Goal: Book appointment/travel/reservation

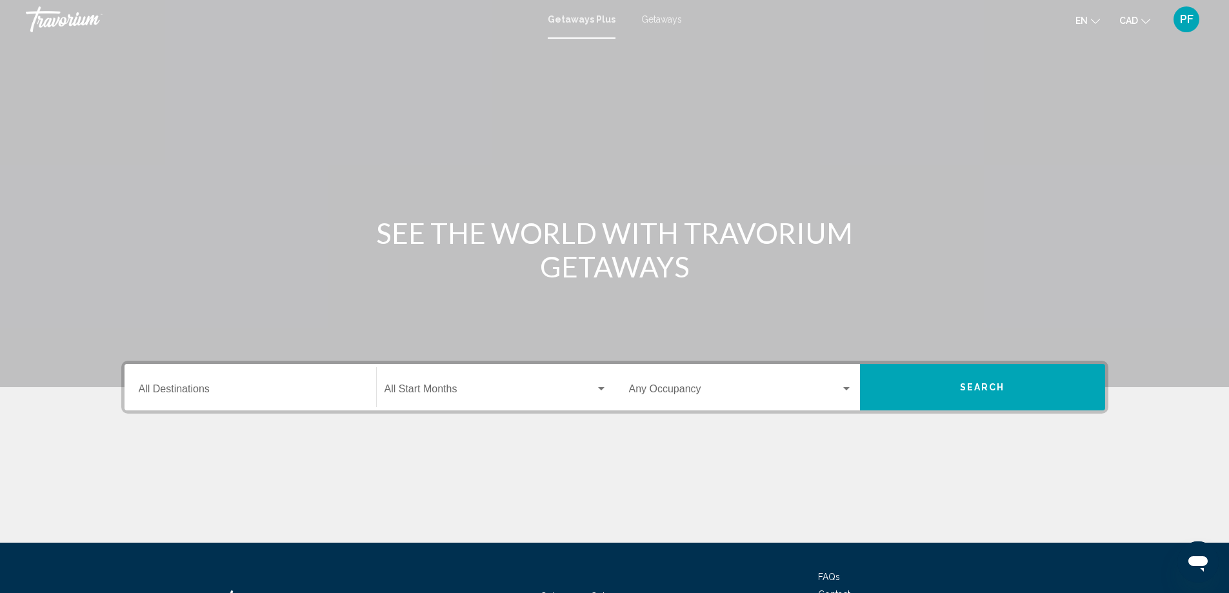
click at [228, 384] on div "Destination All Destinations" at bounding box center [250, 387] width 223 height 41
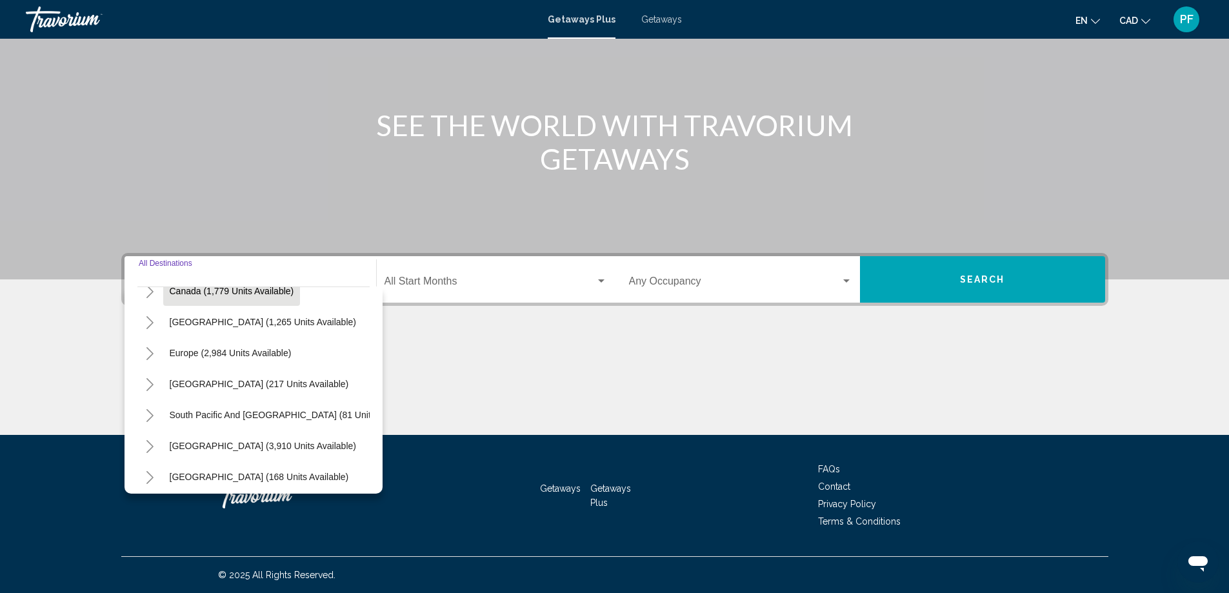
scroll to position [219, 0]
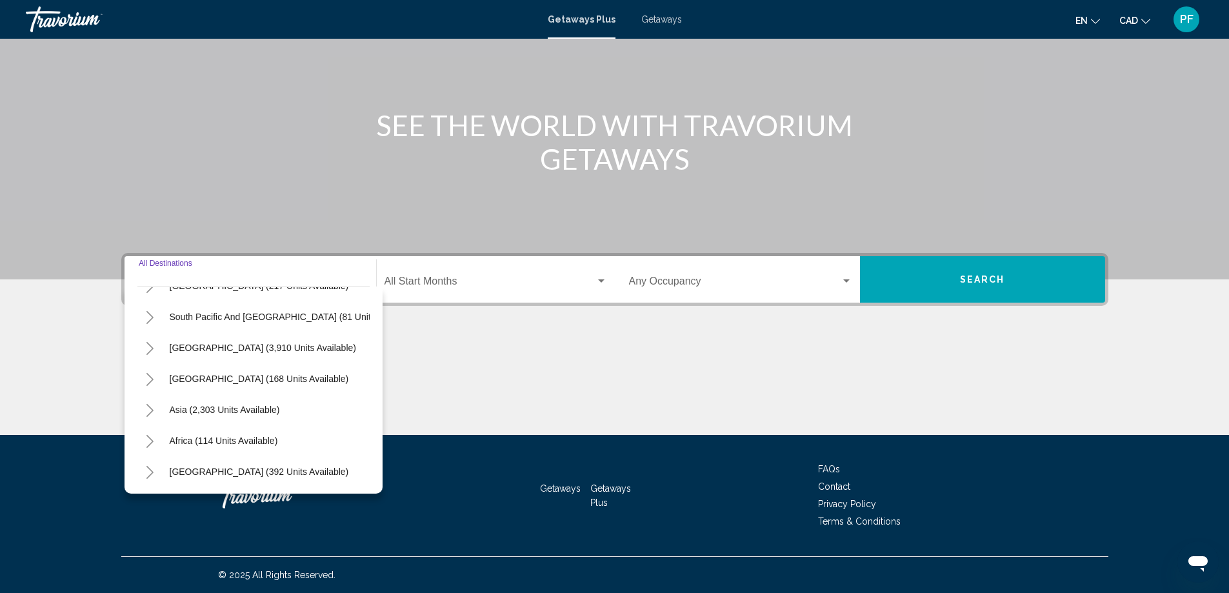
click at [155, 397] on button "Toggle Asia (2,303 units available)" at bounding box center [150, 410] width 26 height 26
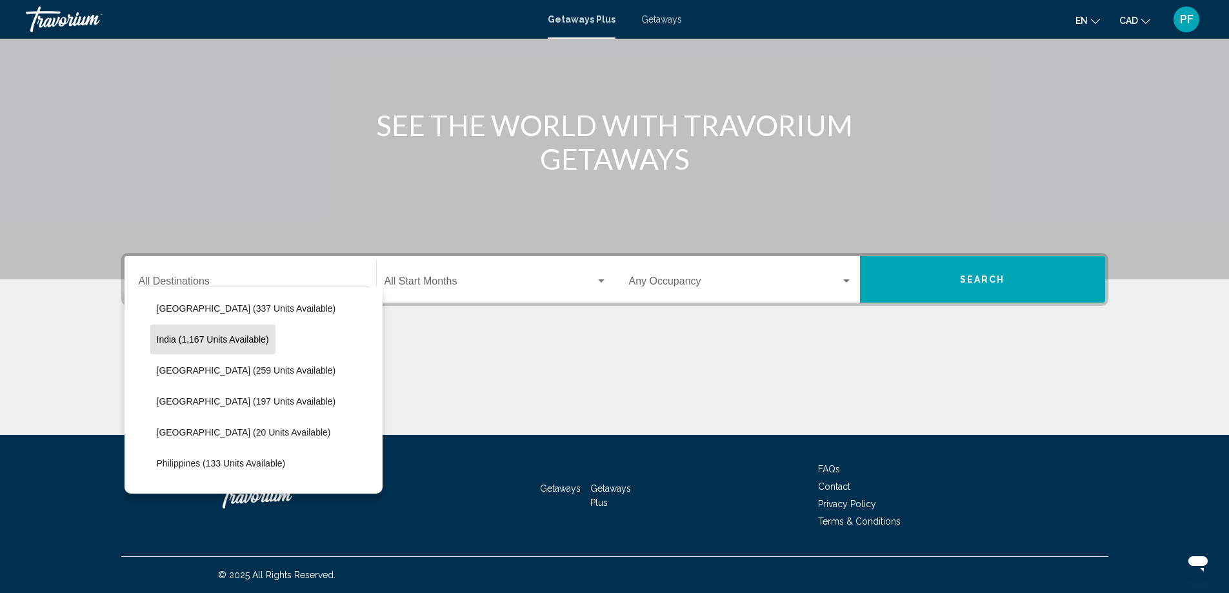
scroll to position [434, 0]
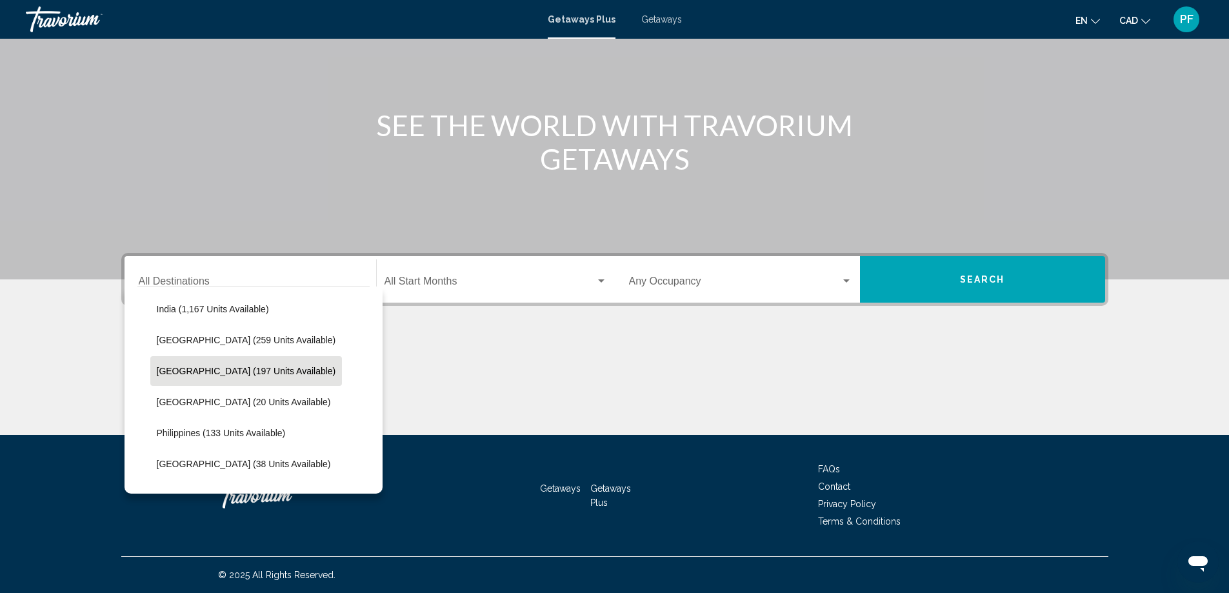
click at [200, 371] on span "[GEOGRAPHIC_DATA] (197 units available)" at bounding box center [246, 371] width 179 height 10
type input "**********"
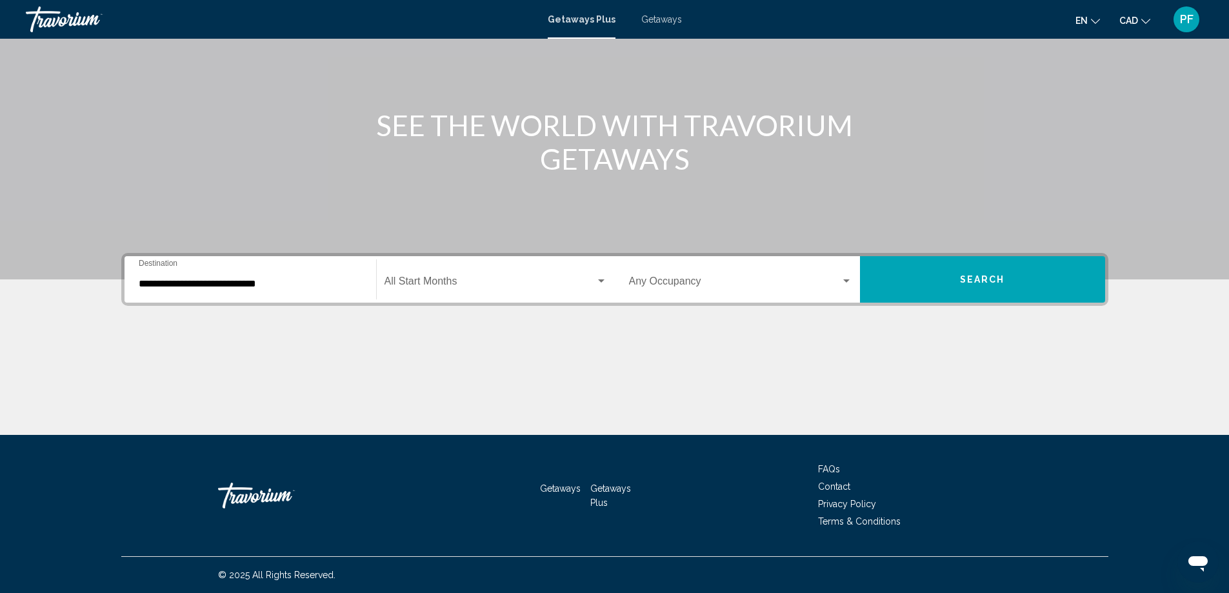
click at [511, 262] on div "Start Month All Start Months" at bounding box center [496, 279] width 223 height 41
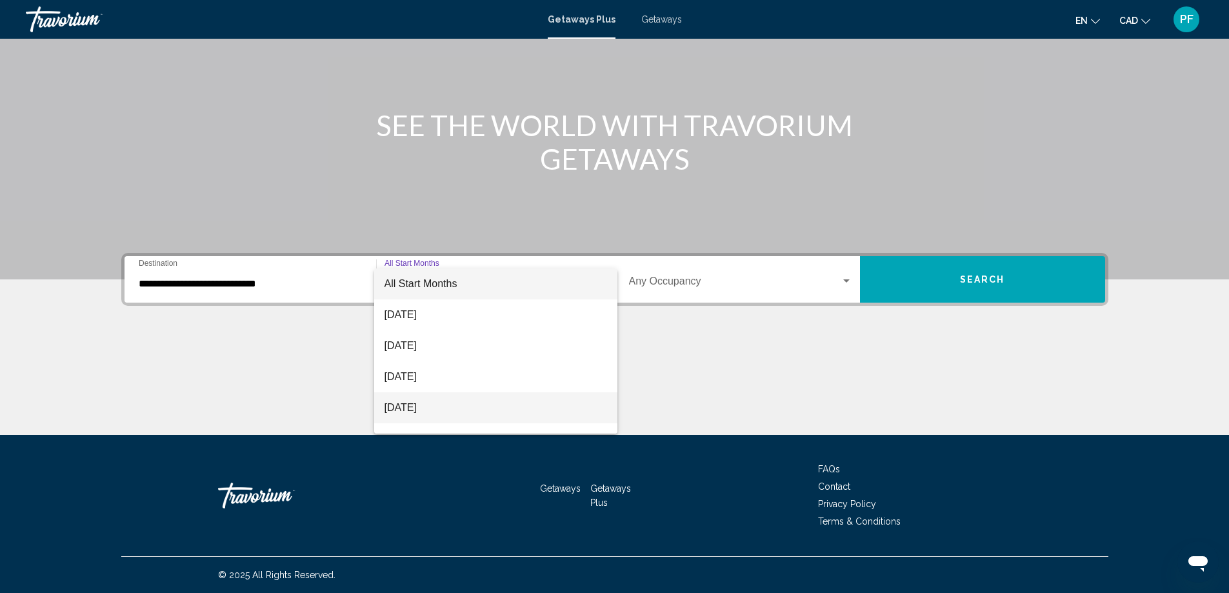
scroll to position [108, 0]
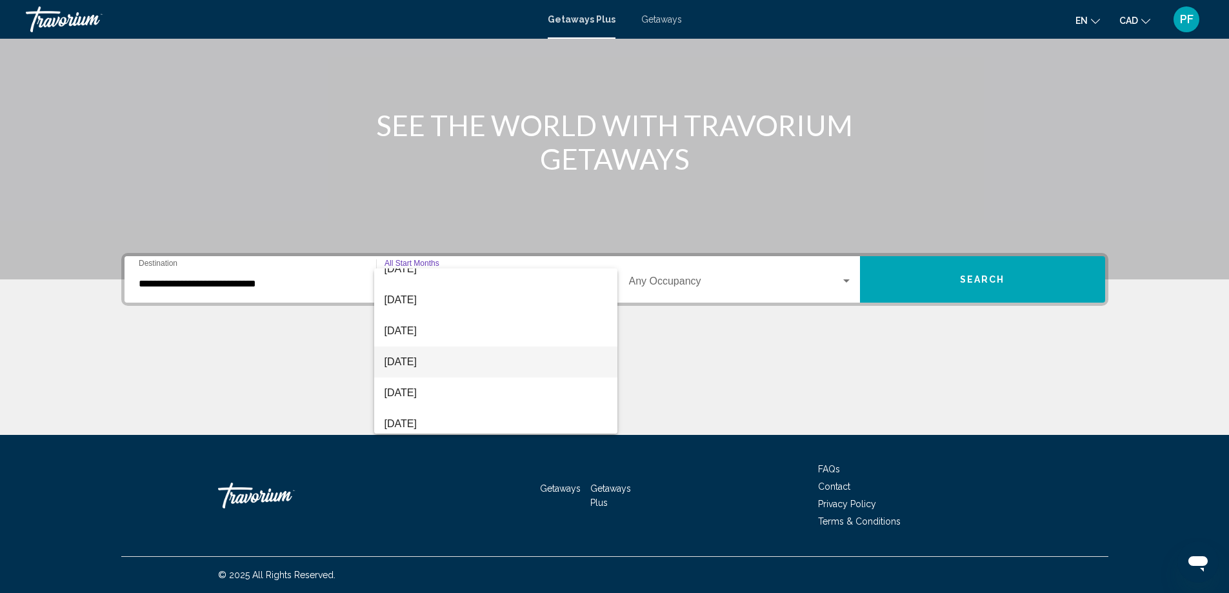
click at [428, 366] on span "[DATE]" at bounding box center [496, 361] width 223 height 31
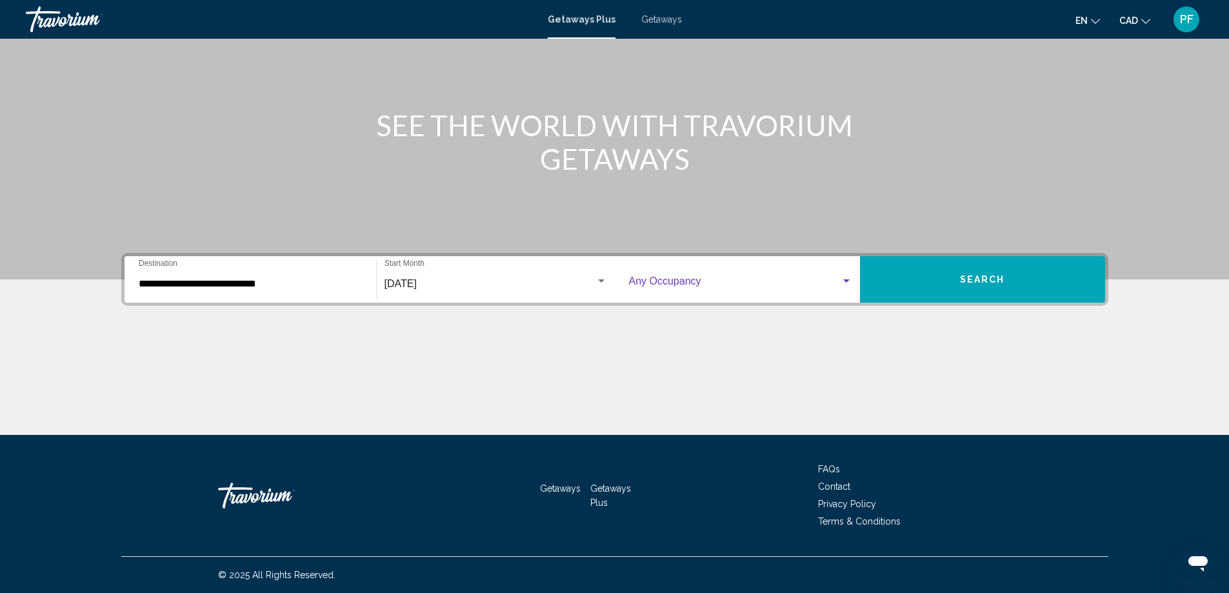
click at [823, 284] on span "Search widget" at bounding box center [735, 284] width 212 height 12
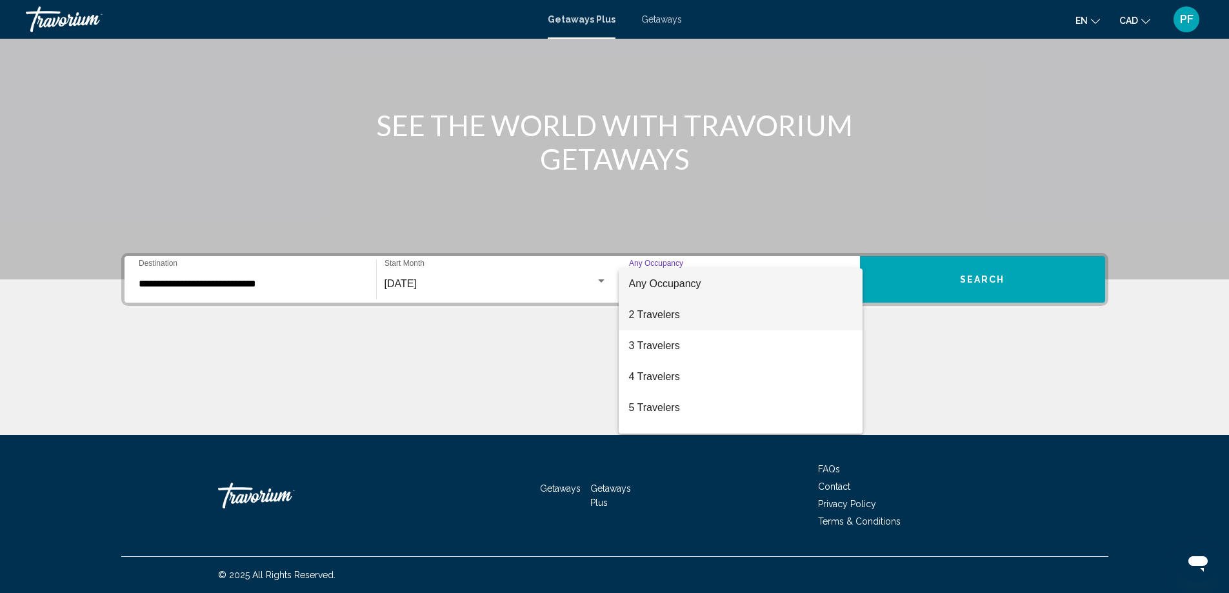
click at [686, 317] on span "2 Travelers" at bounding box center [740, 314] width 223 height 31
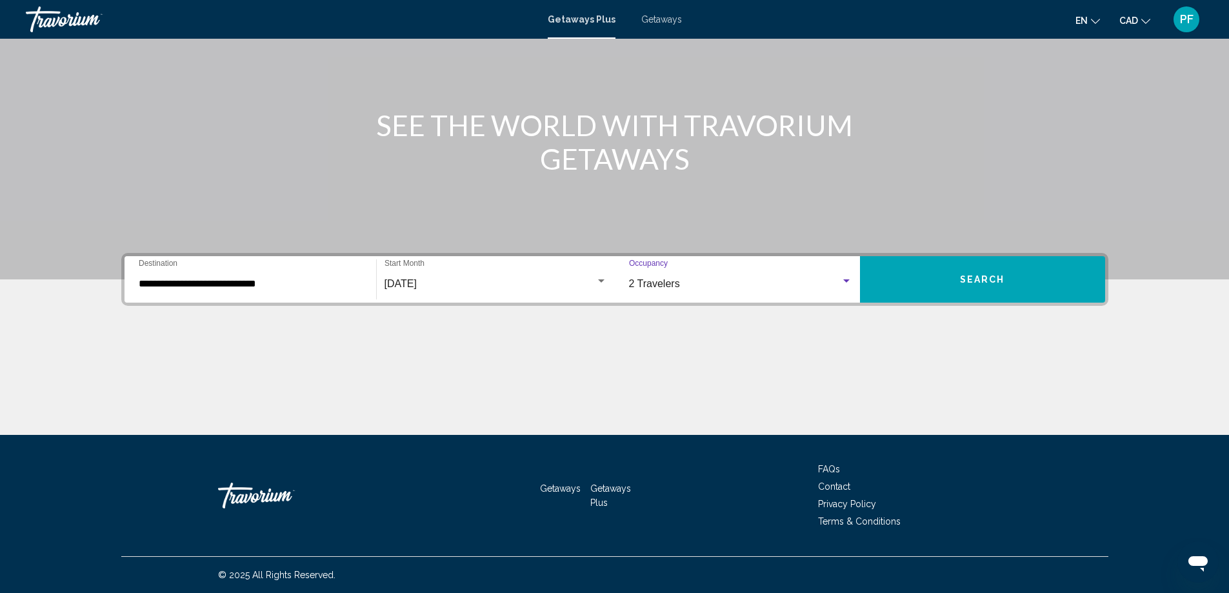
click at [1031, 275] on button "Search" at bounding box center [982, 279] width 245 height 46
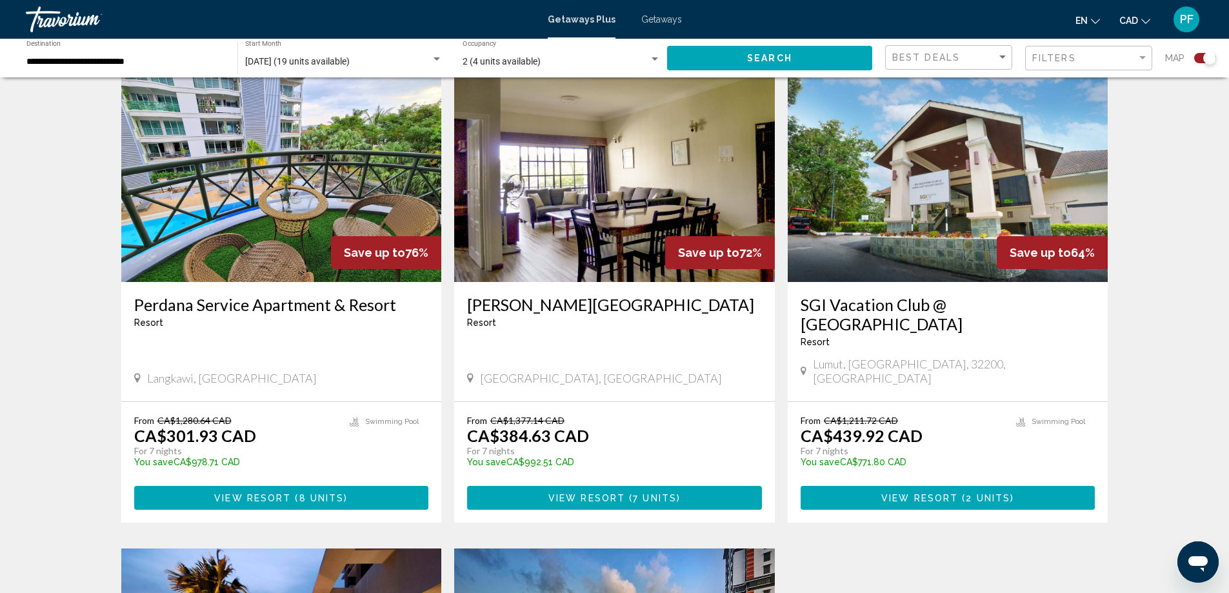
scroll to position [430, 0]
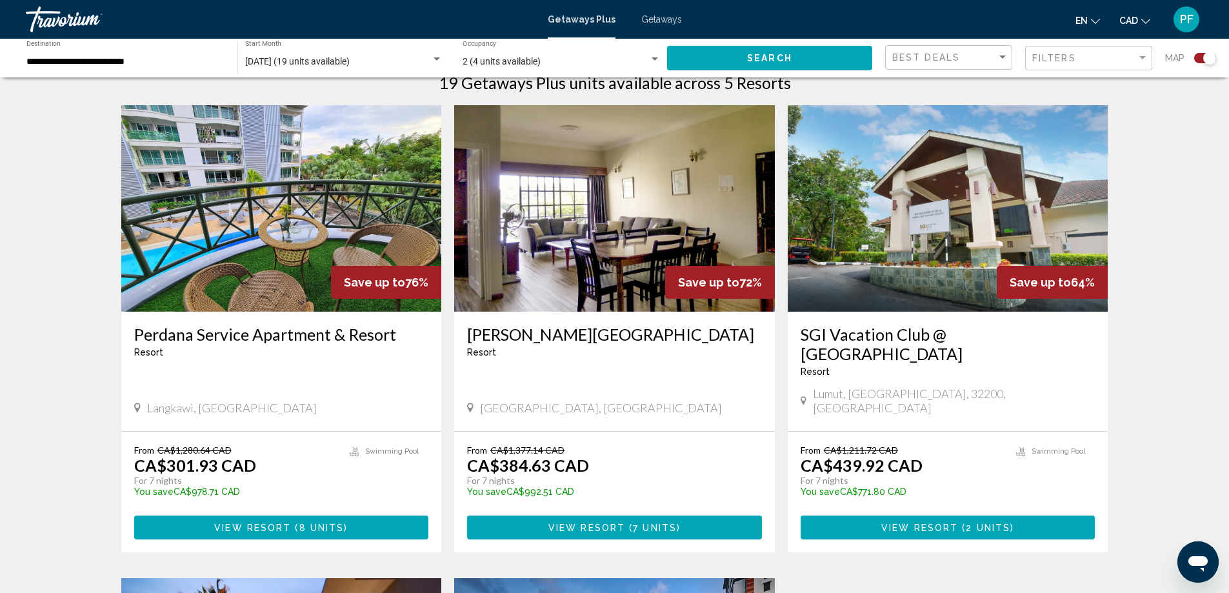
click at [678, 523] on span "( 7 units )" at bounding box center [652, 528] width 55 height 10
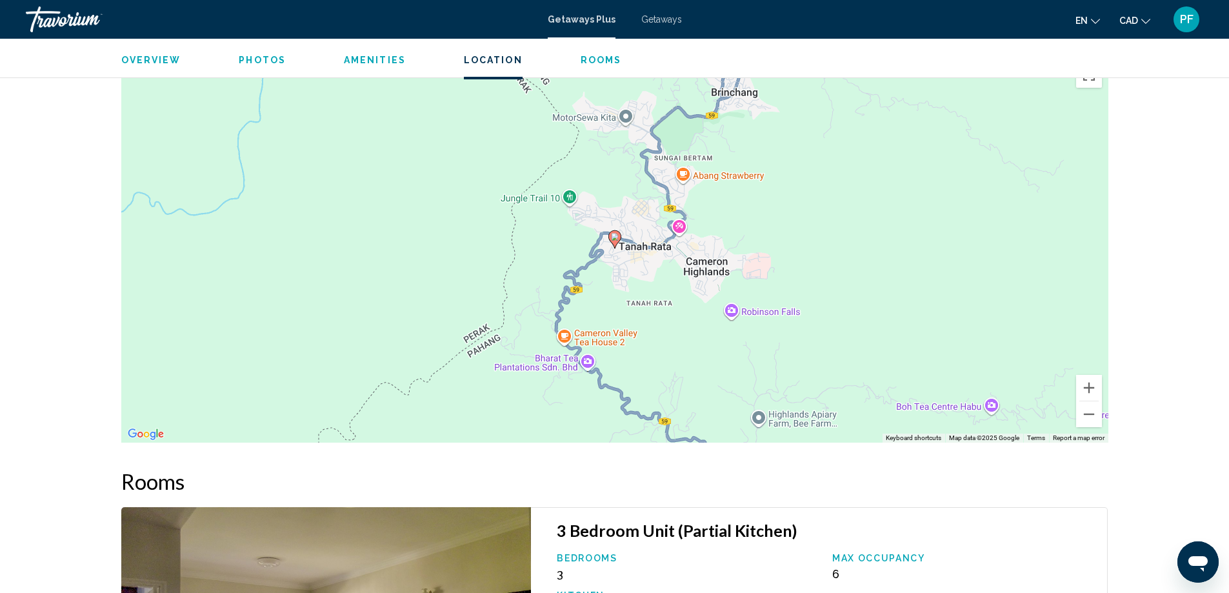
scroll to position [1613, 0]
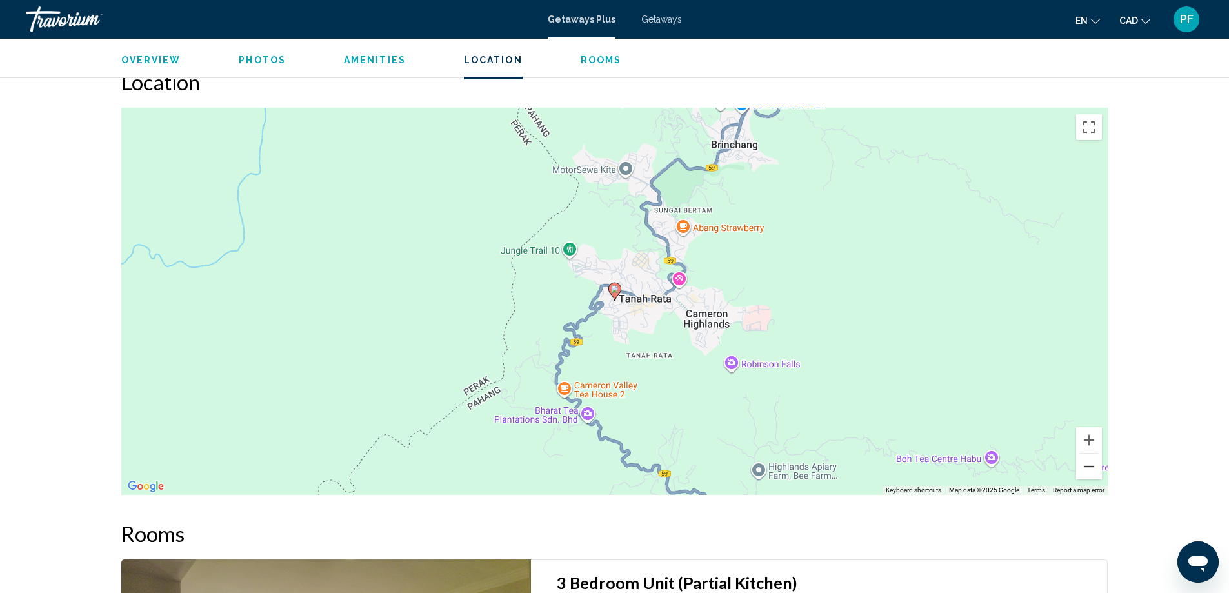
click at [1083, 470] on button "Zoom out" at bounding box center [1089, 467] width 26 height 26
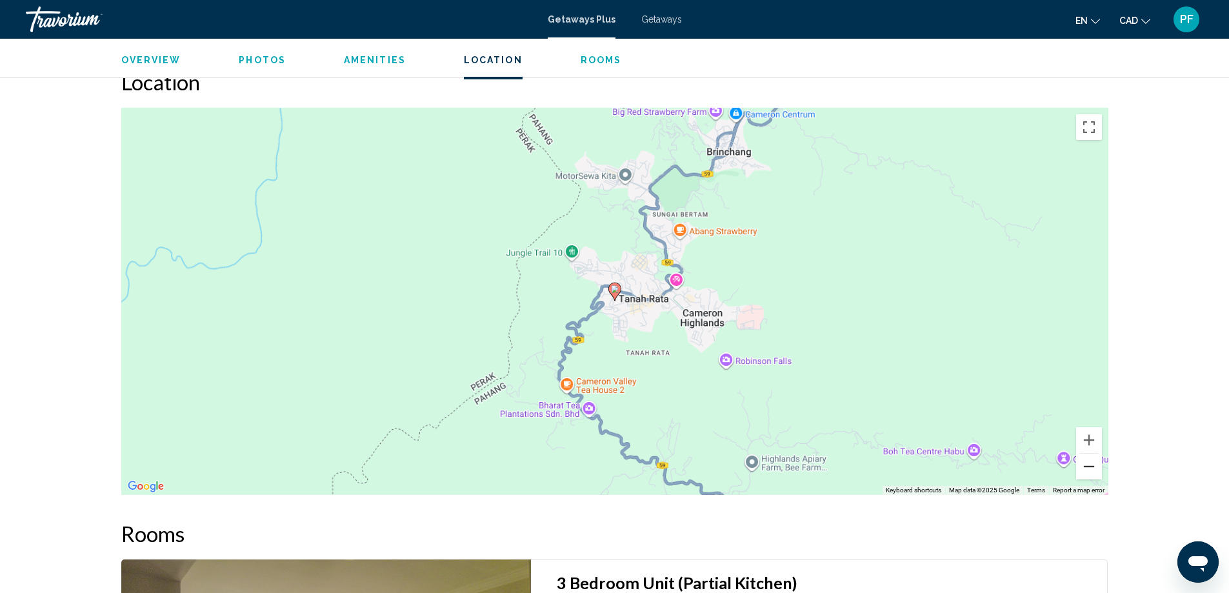
click at [1083, 470] on button "Zoom out" at bounding box center [1089, 467] width 26 height 26
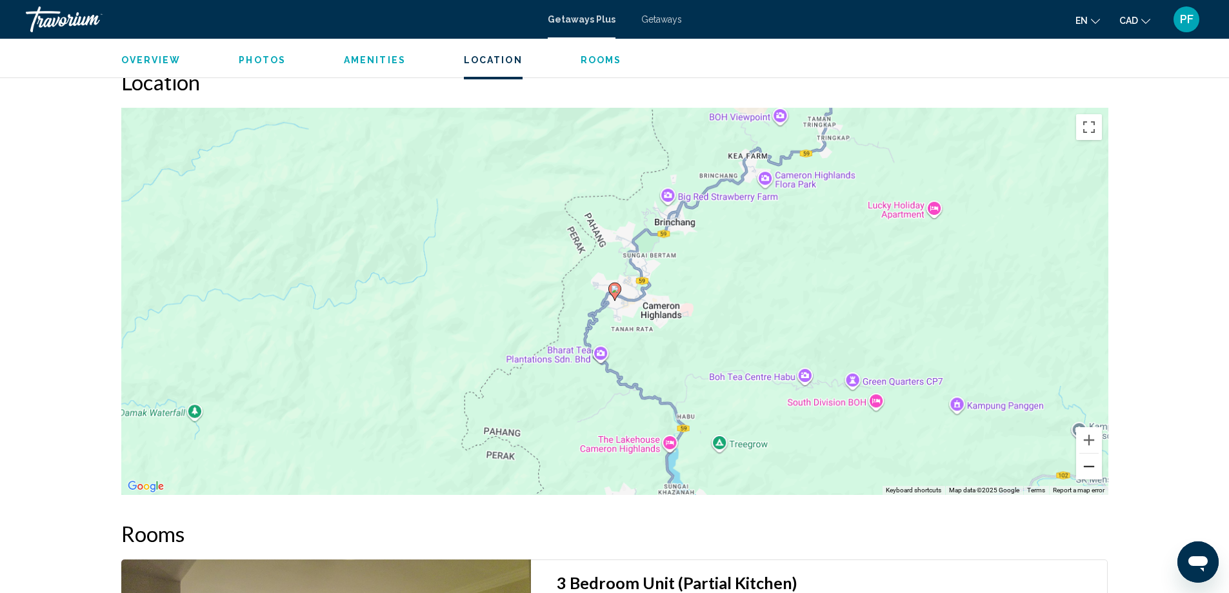
click at [1083, 470] on button "Zoom out" at bounding box center [1089, 467] width 26 height 26
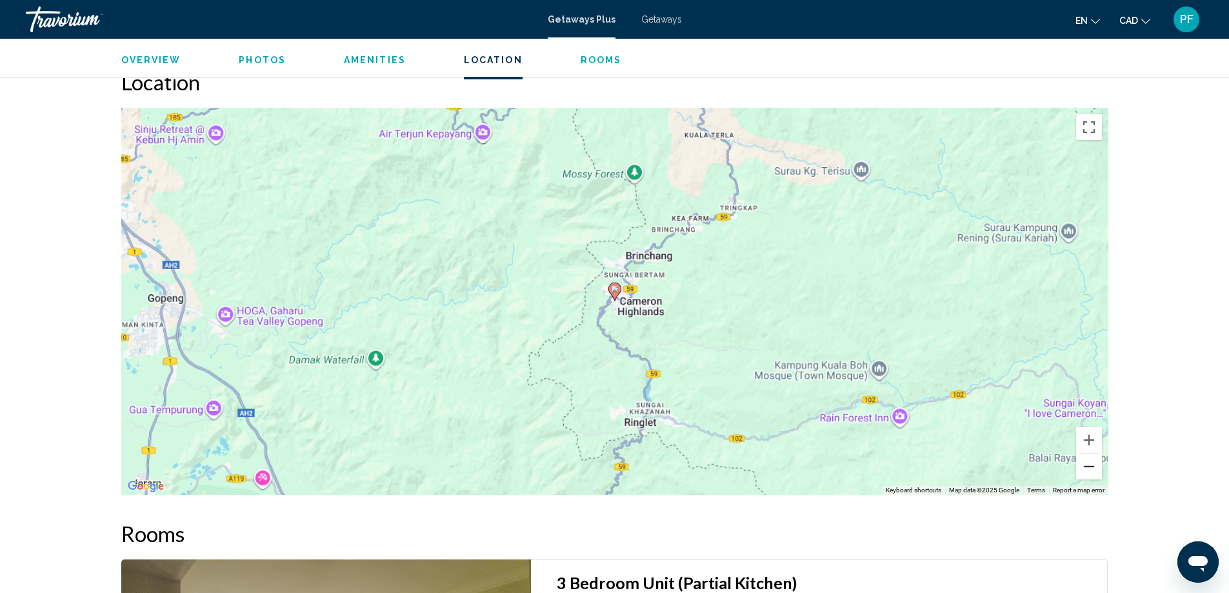
click at [1083, 470] on button "Zoom out" at bounding box center [1089, 467] width 26 height 26
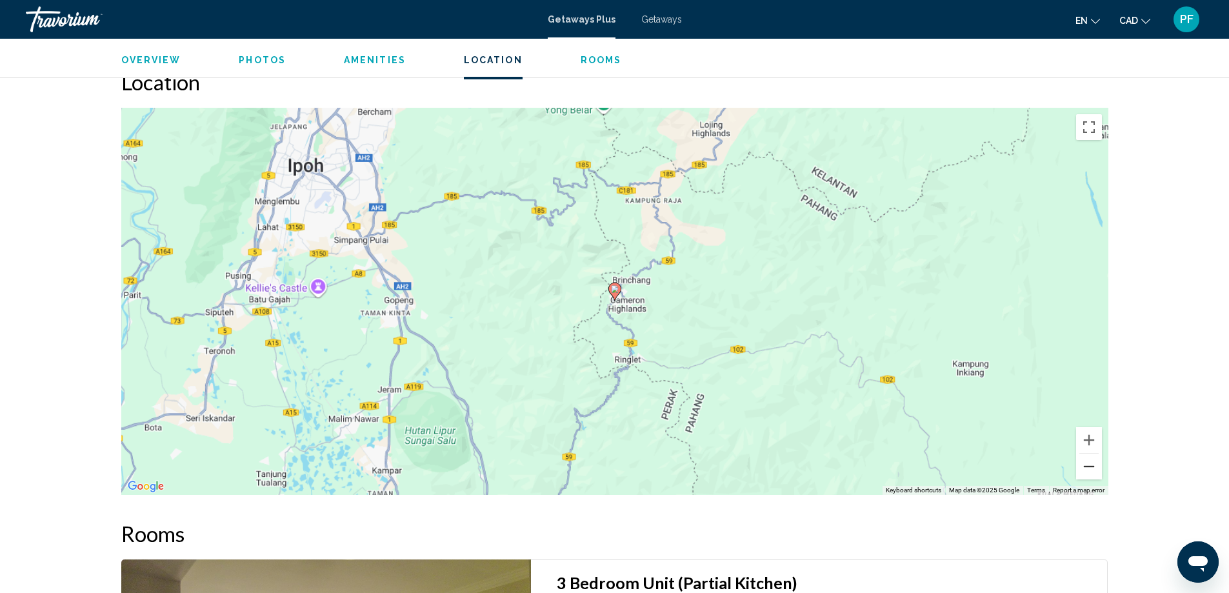
click at [1083, 470] on button "Zoom out" at bounding box center [1089, 467] width 26 height 26
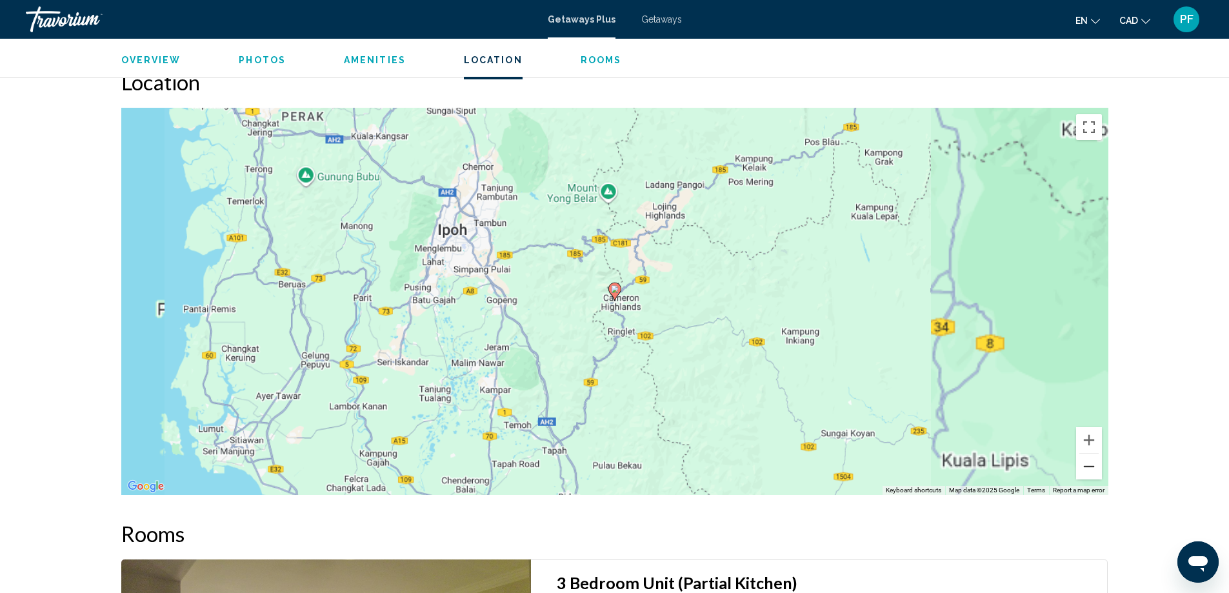
click at [1083, 470] on button "Zoom out" at bounding box center [1089, 467] width 26 height 26
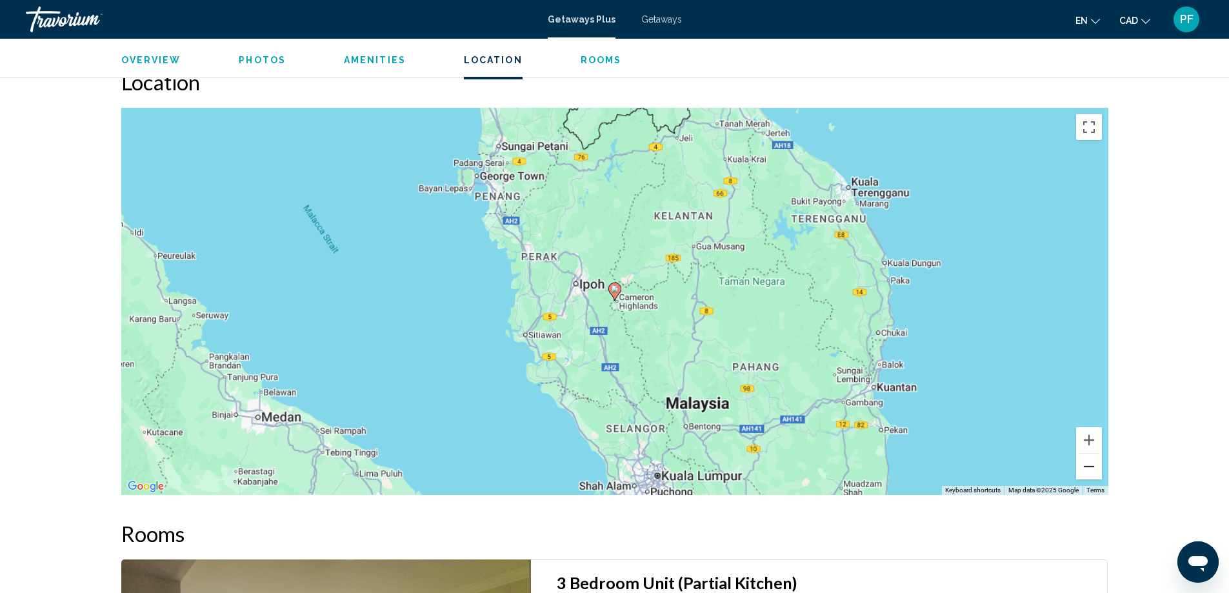
click at [1083, 470] on button "Zoom out" at bounding box center [1089, 467] width 26 height 26
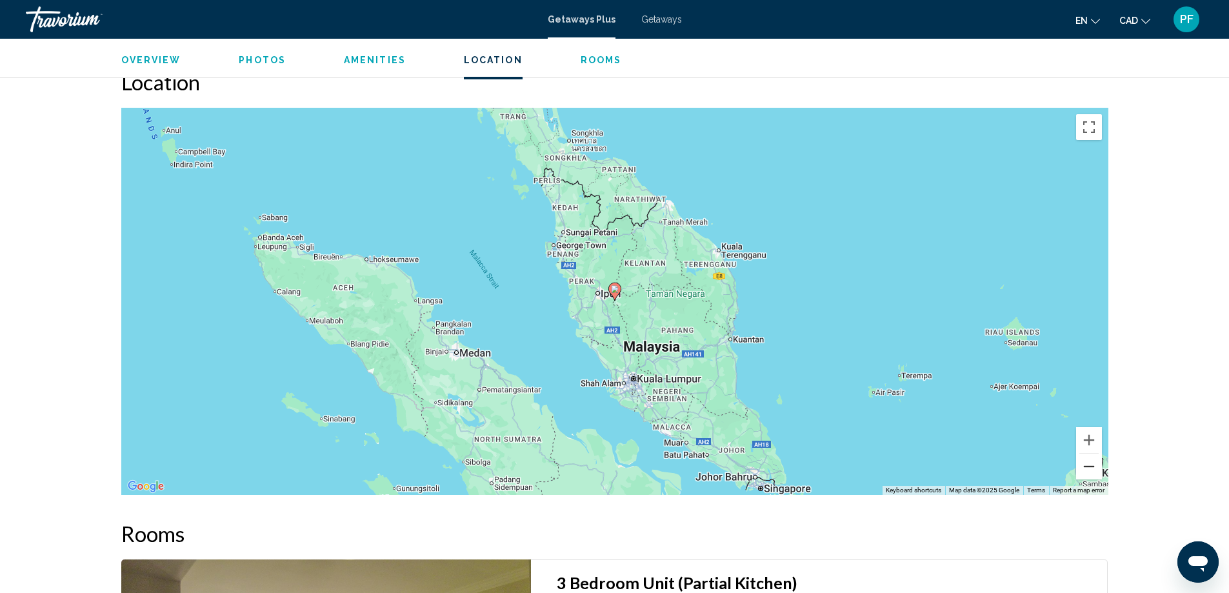
click at [1083, 470] on button "Zoom out" at bounding box center [1089, 467] width 26 height 26
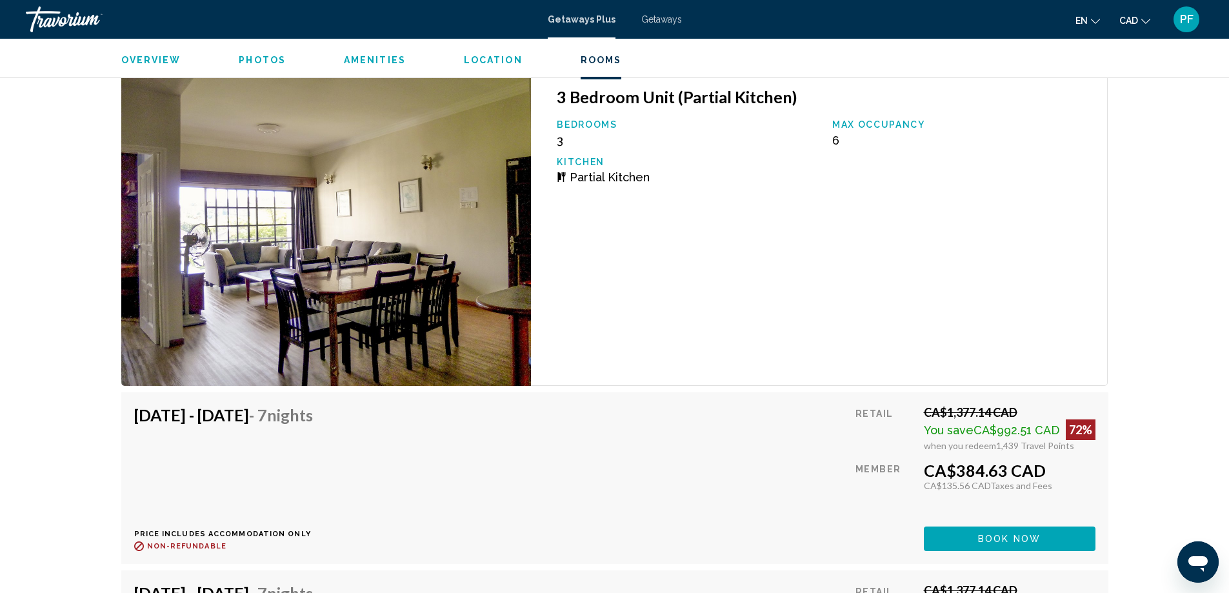
scroll to position [2150, 0]
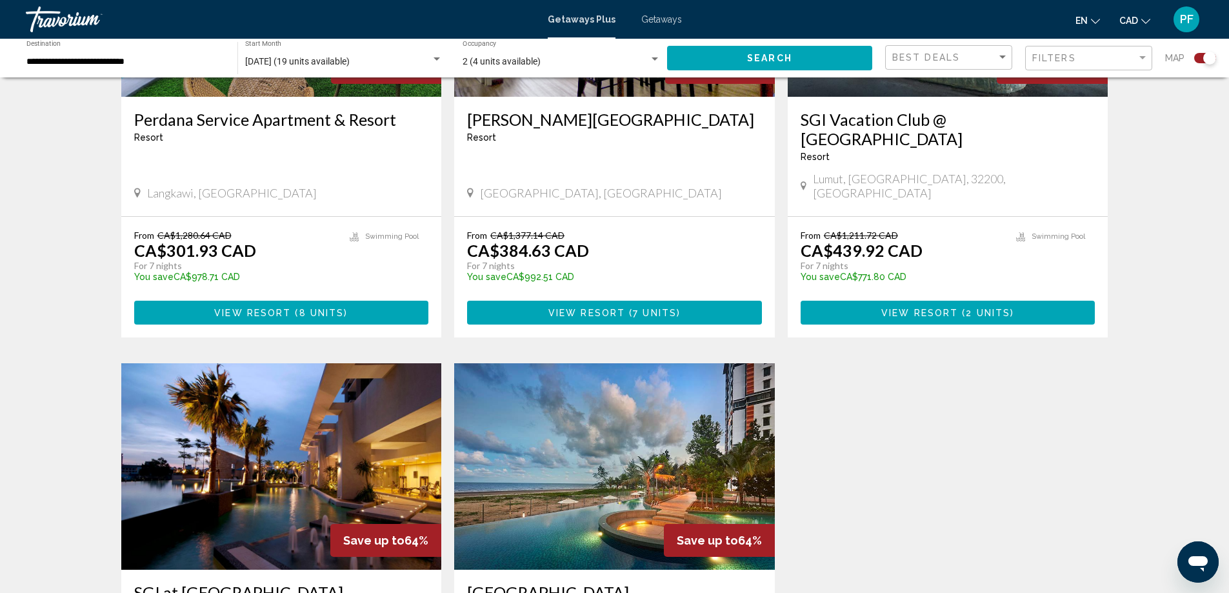
scroll to position [537, 0]
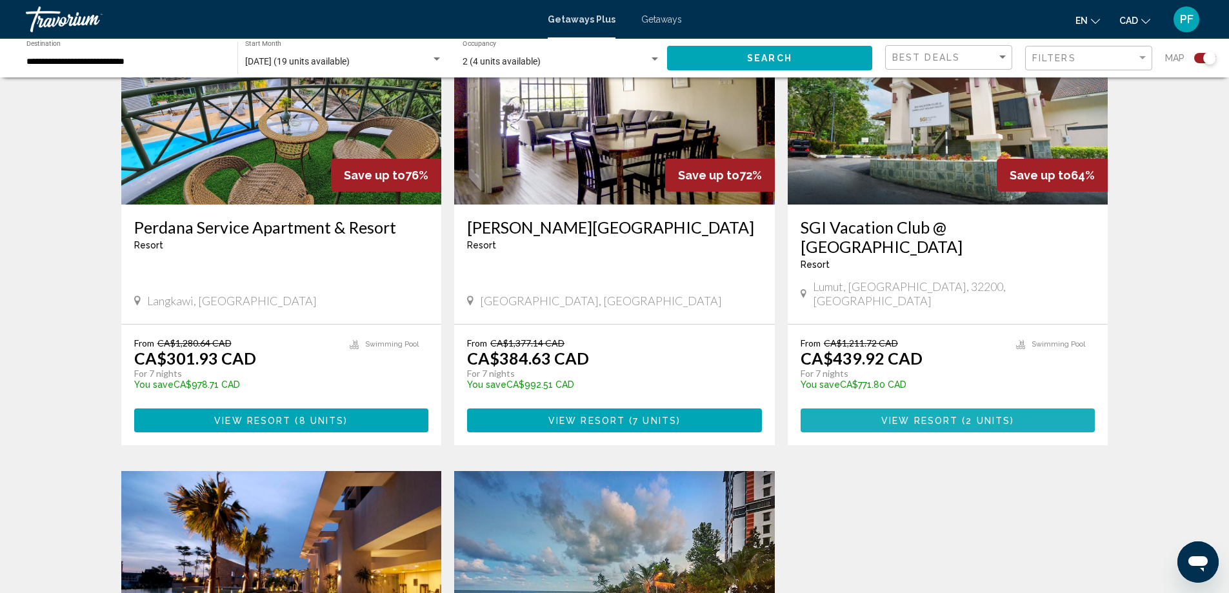
click at [923, 415] on span "View Resort" at bounding box center [919, 420] width 77 height 10
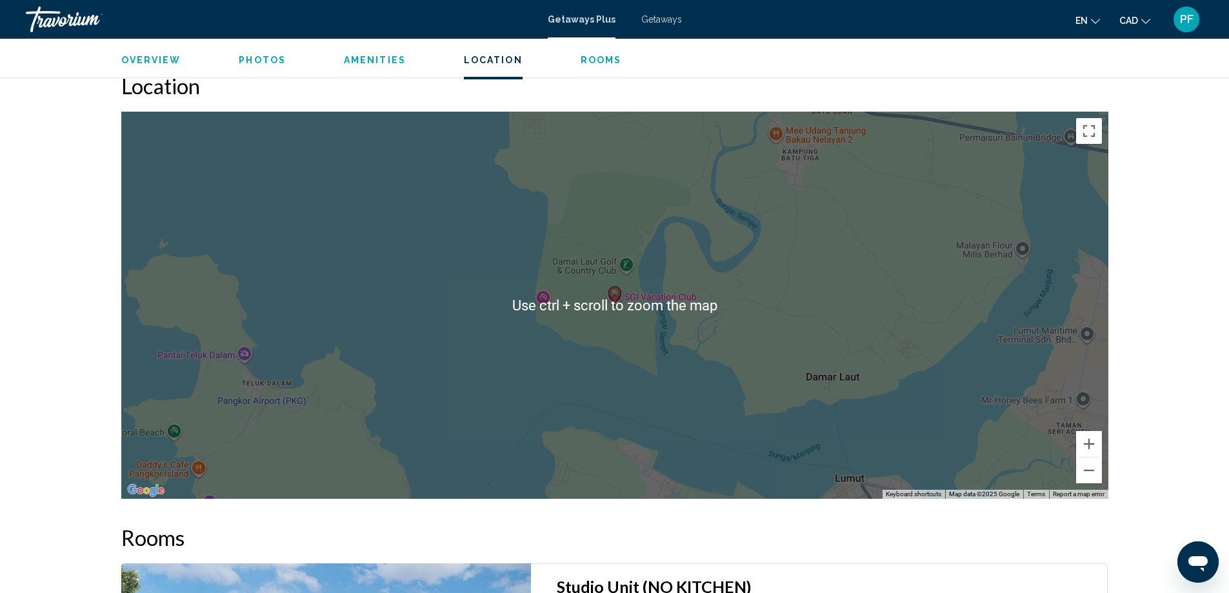
scroll to position [1681, 0]
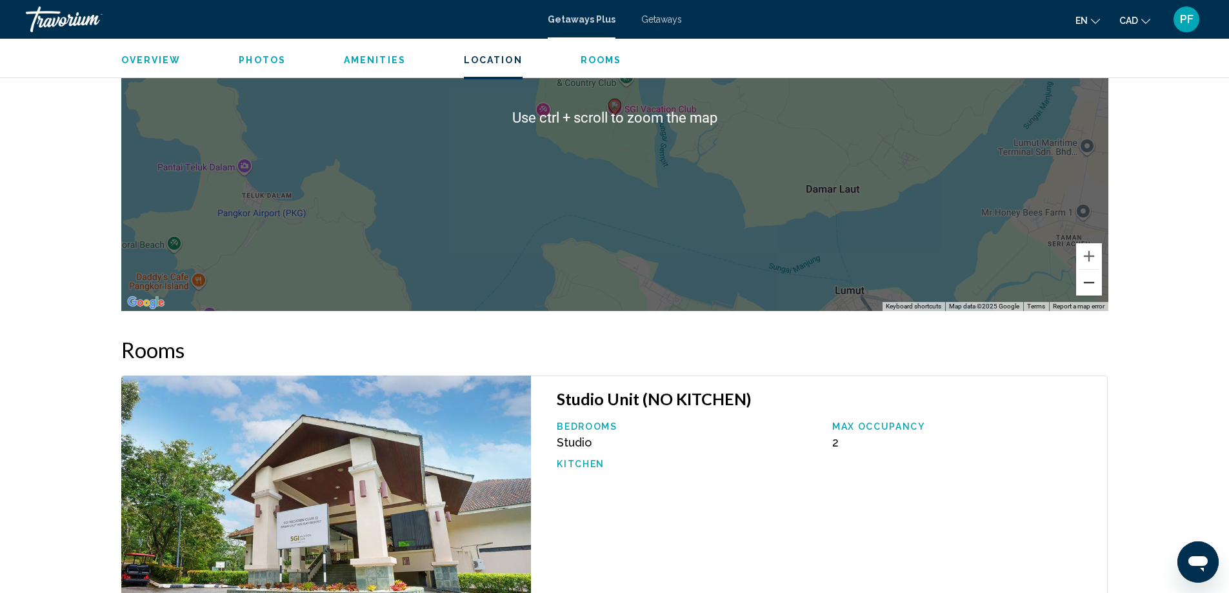
click at [1091, 279] on button "Zoom out" at bounding box center [1089, 283] width 26 height 26
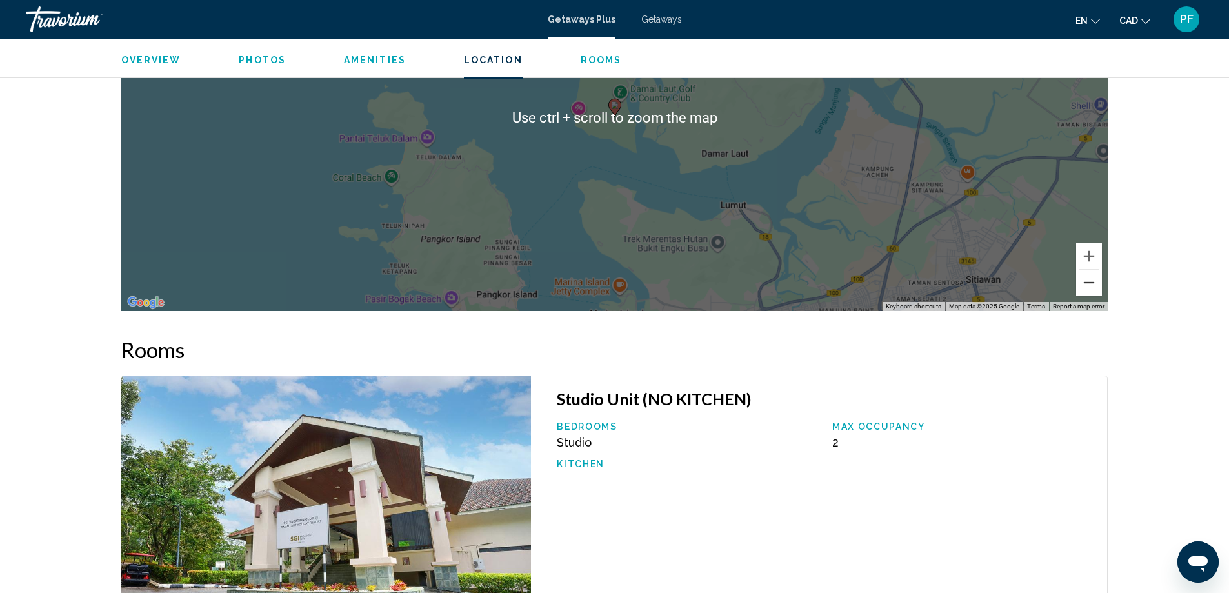
click at [1091, 279] on button "Zoom out" at bounding box center [1089, 283] width 26 height 26
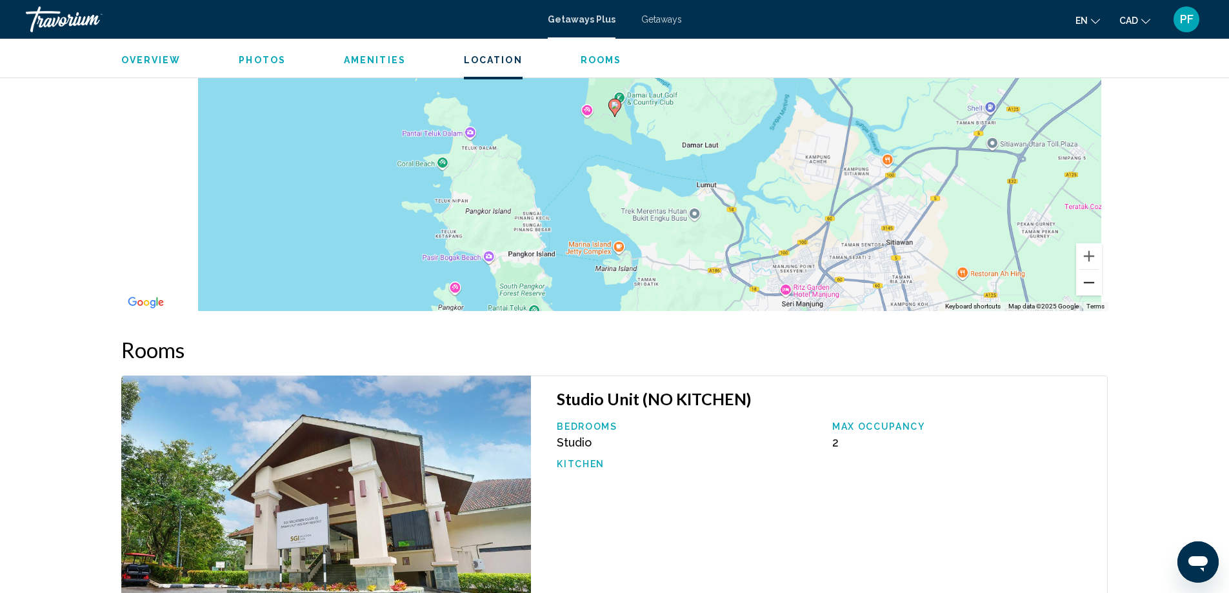
click at [1091, 279] on button "Zoom out" at bounding box center [1089, 283] width 26 height 26
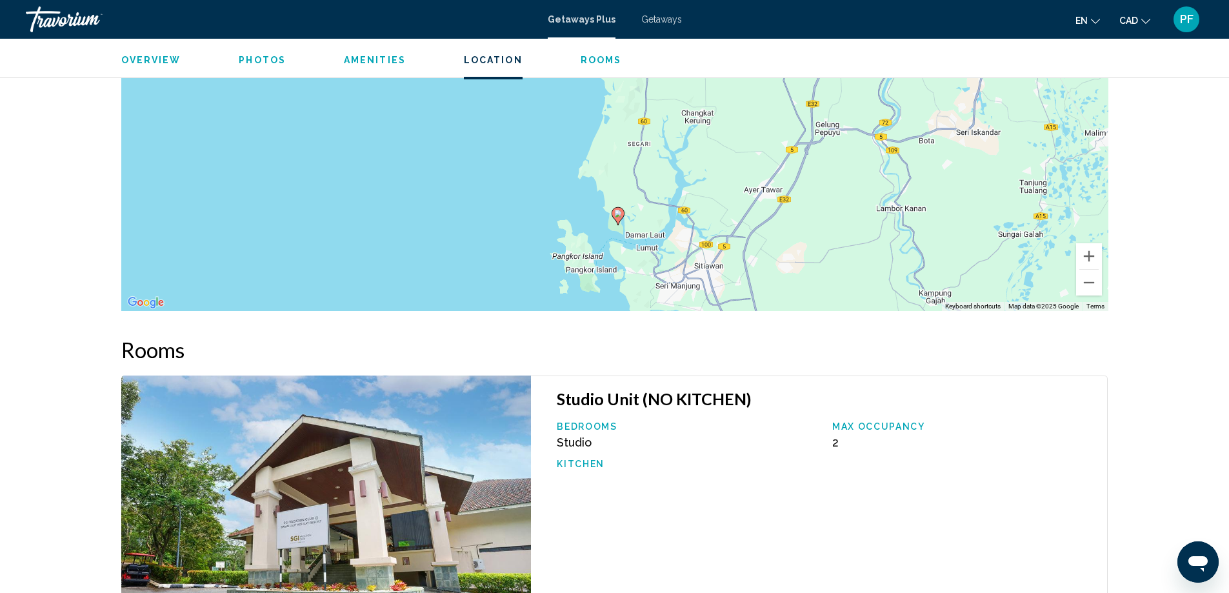
drag, startPoint x: 816, startPoint y: 268, endPoint x: 875, endPoint y: 305, distance: 69.3
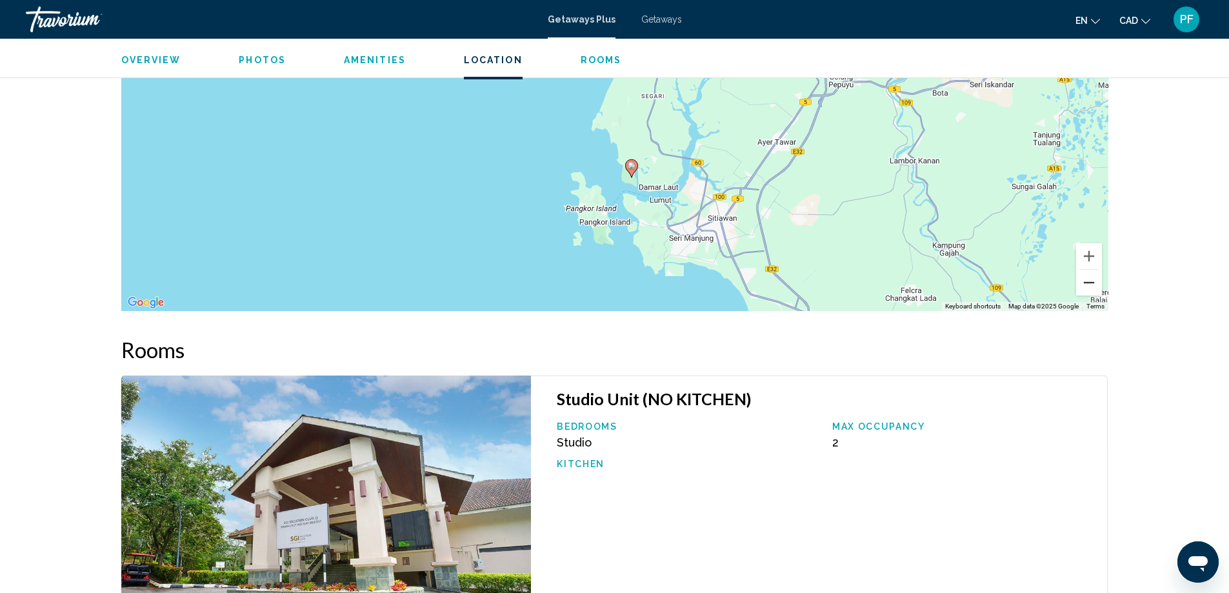
click at [1089, 286] on button "Zoom out" at bounding box center [1089, 283] width 26 height 26
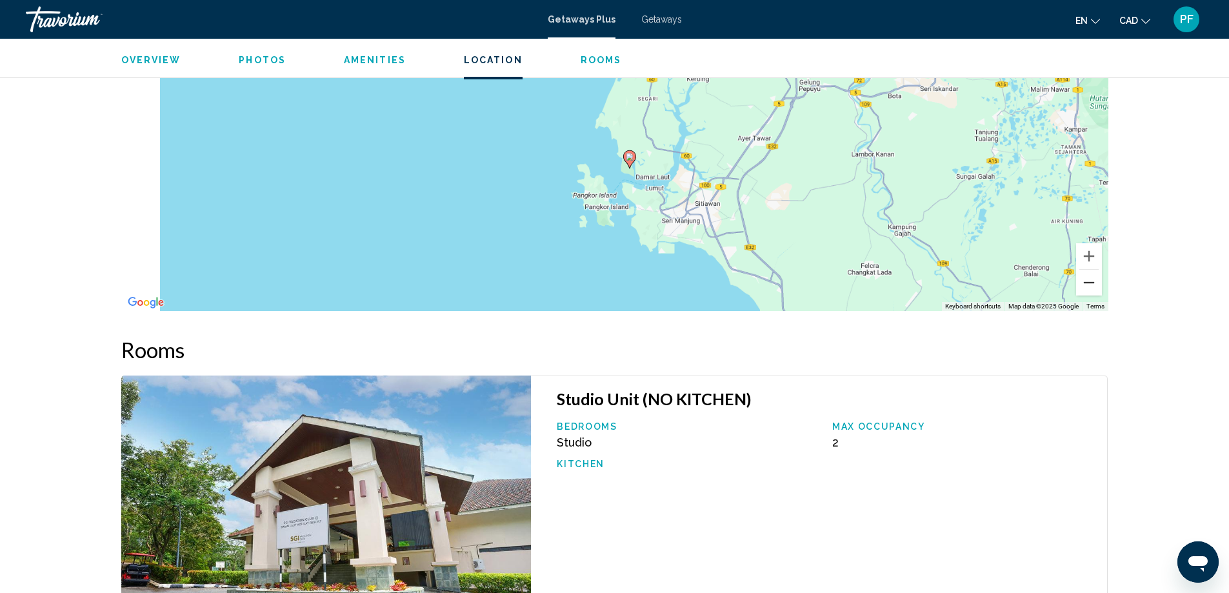
click at [1089, 286] on button "Zoom out" at bounding box center [1089, 283] width 26 height 26
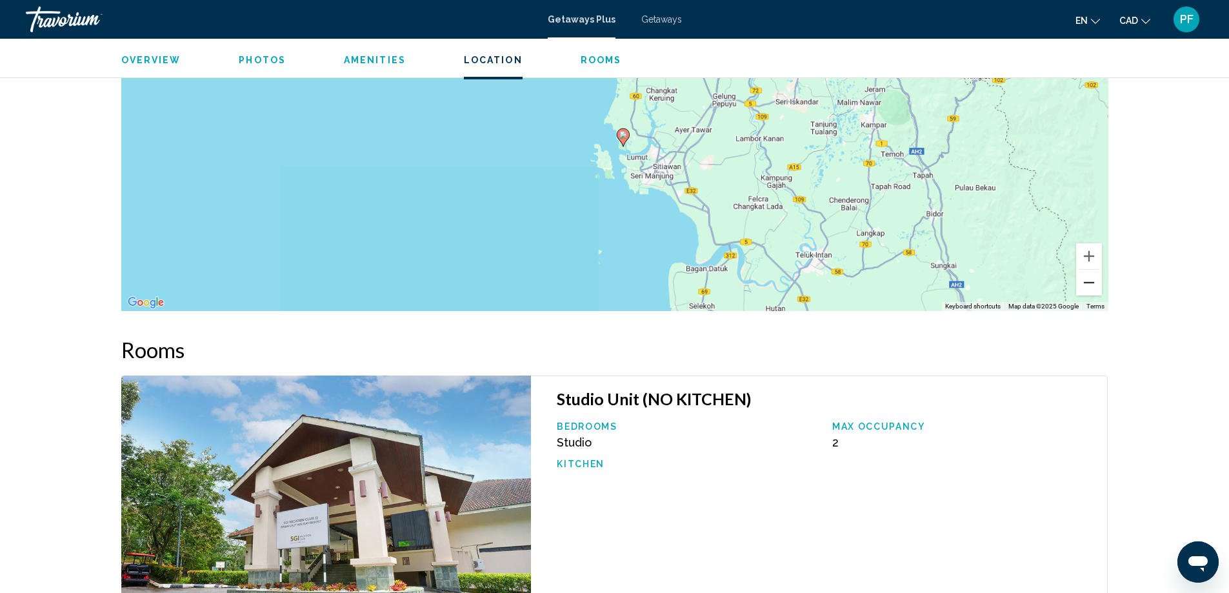
click at [1089, 286] on button "Zoom out" at bounding box center [1089, 283] width 26 height 26
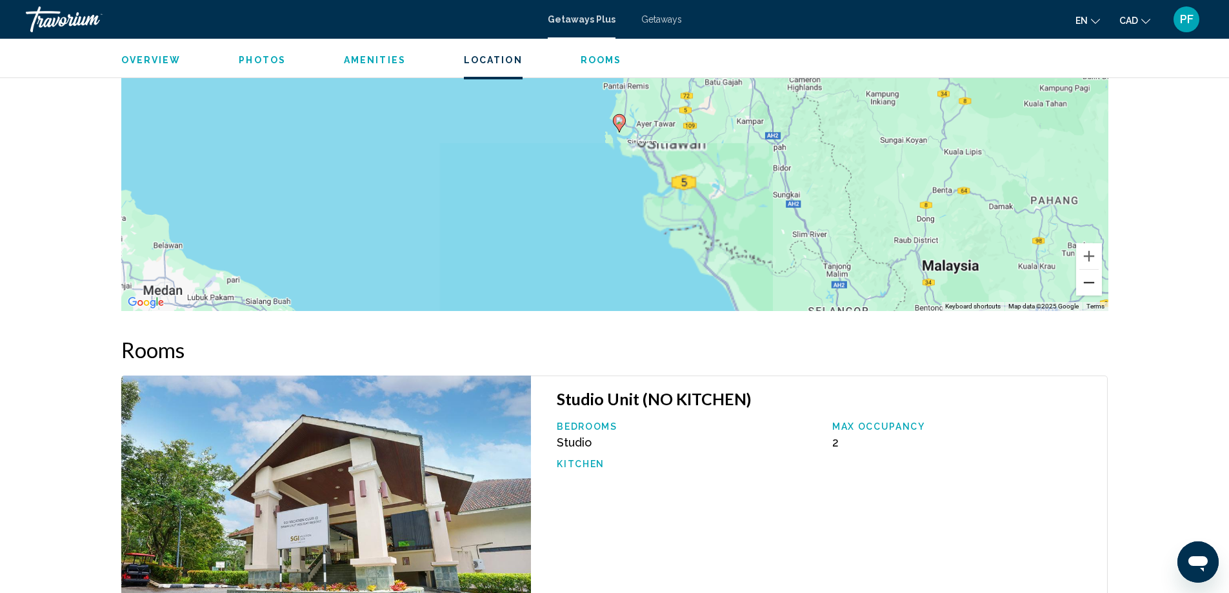
click at [1089, 286] on button "Zoom out" at bounding box center [1089, 283] width 26 height 26
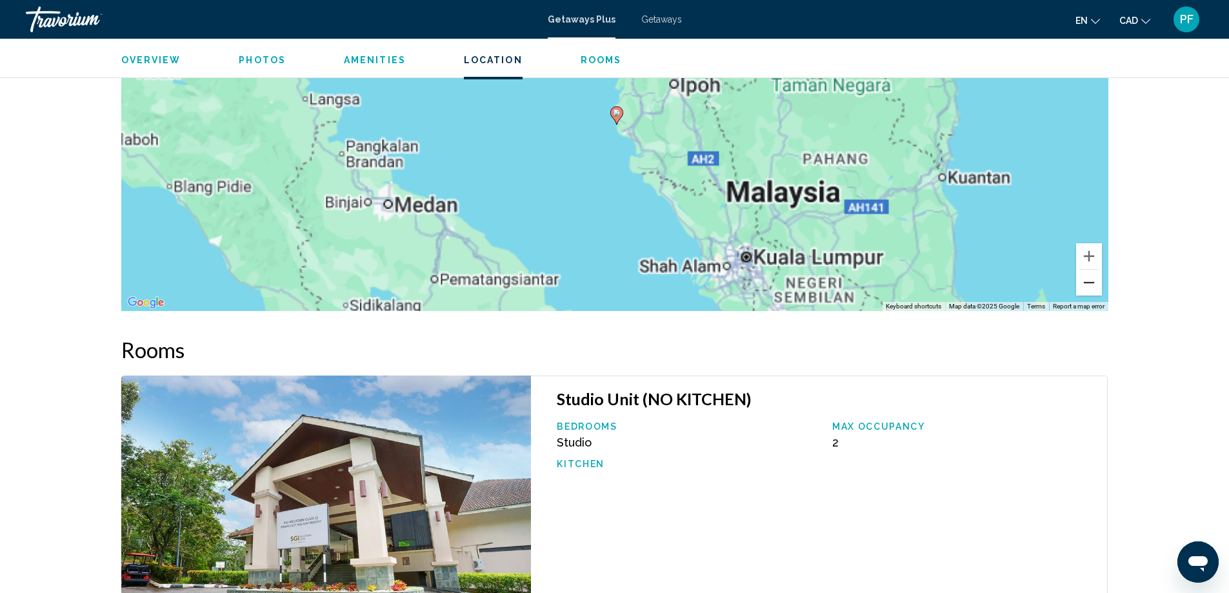
click at [1089, 286] on button "Zoom out" at bounding box center [1089, 283] width 26 height 26
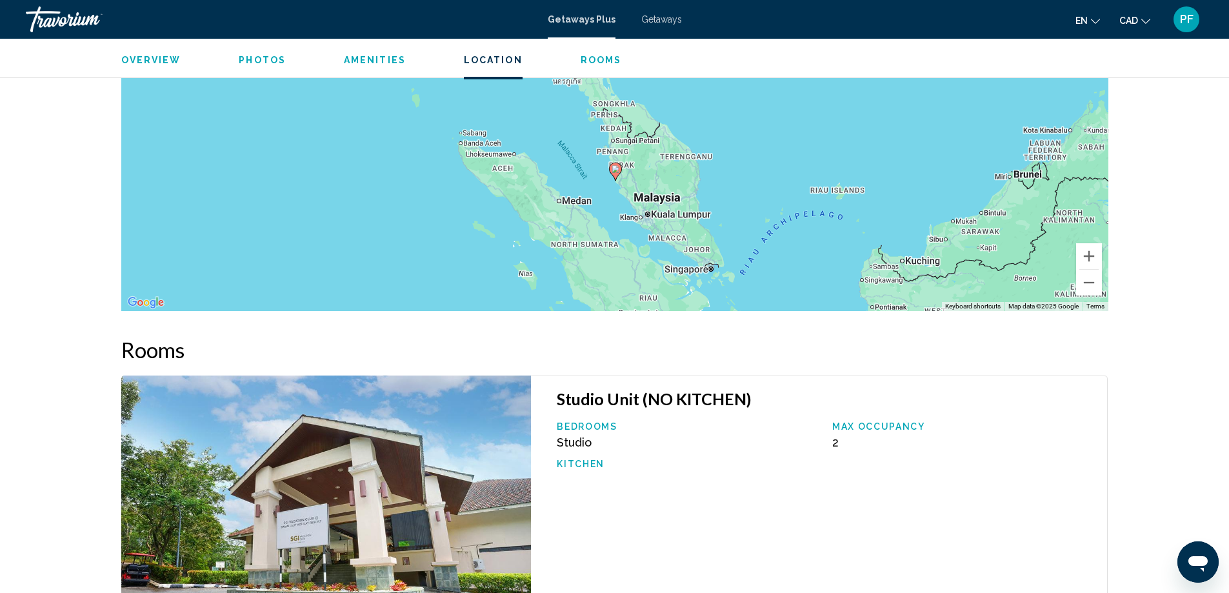
drag, startPoint x: 786, startPoint y: 189, endPoint x: 787, endPoint y: 245, distance: 56.1
click at [787, 245] on div "To activate drag with keyboard, press Alt + Enter. Once in keyboard drag state,…" at bounding box center [614, 117] width 987 height 387
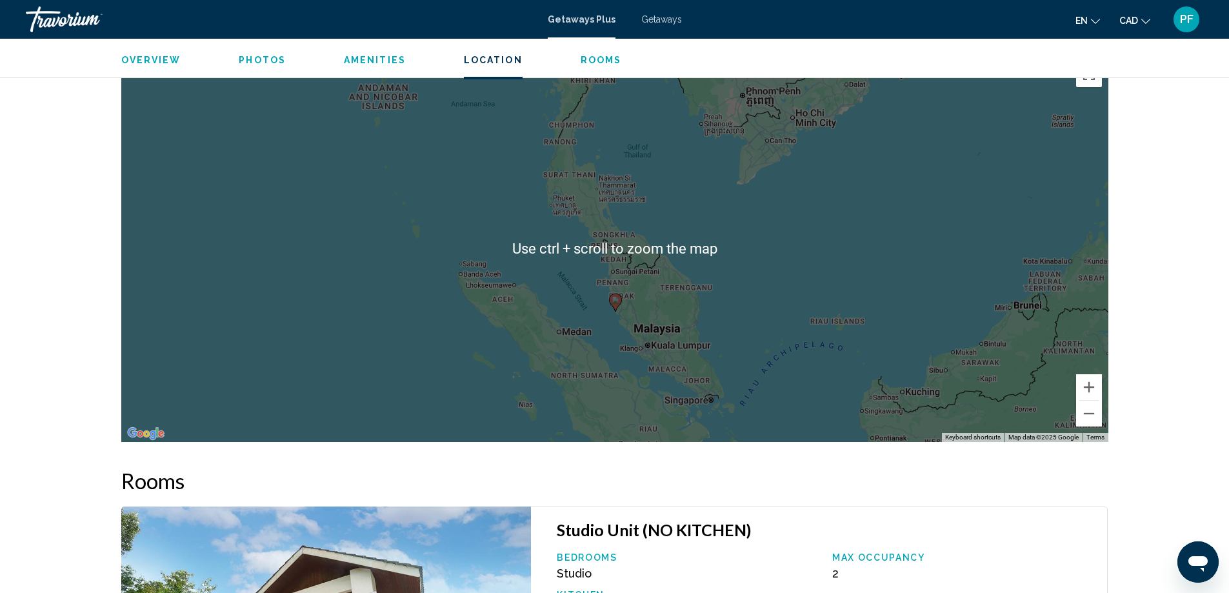
scroll to position [1466, 0]
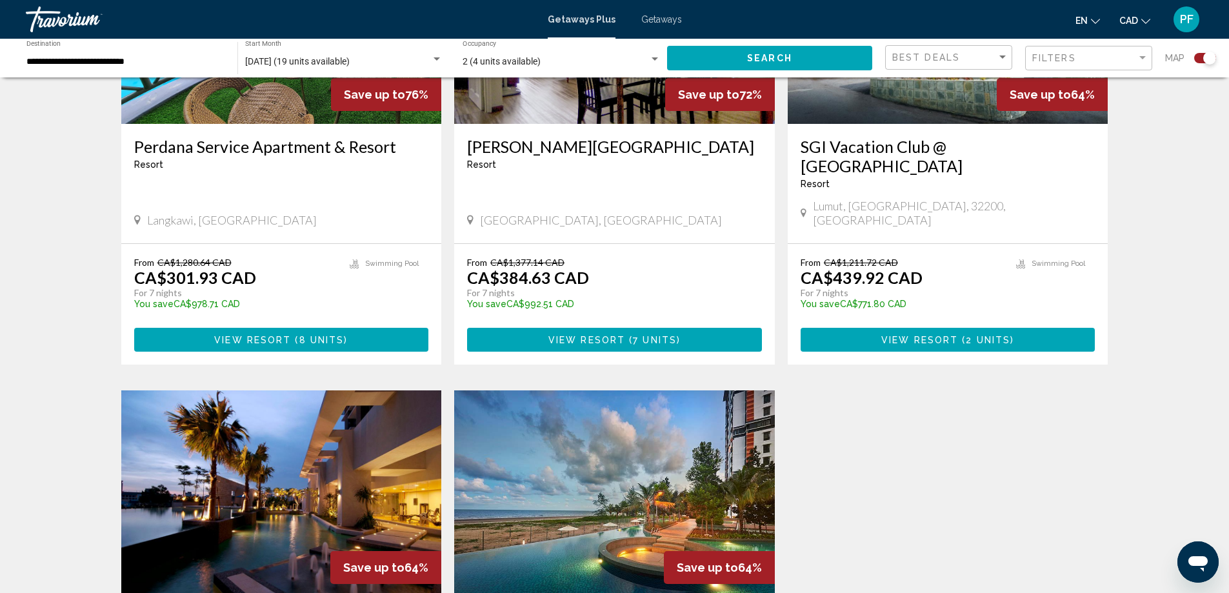
scroll to position [860, 0]
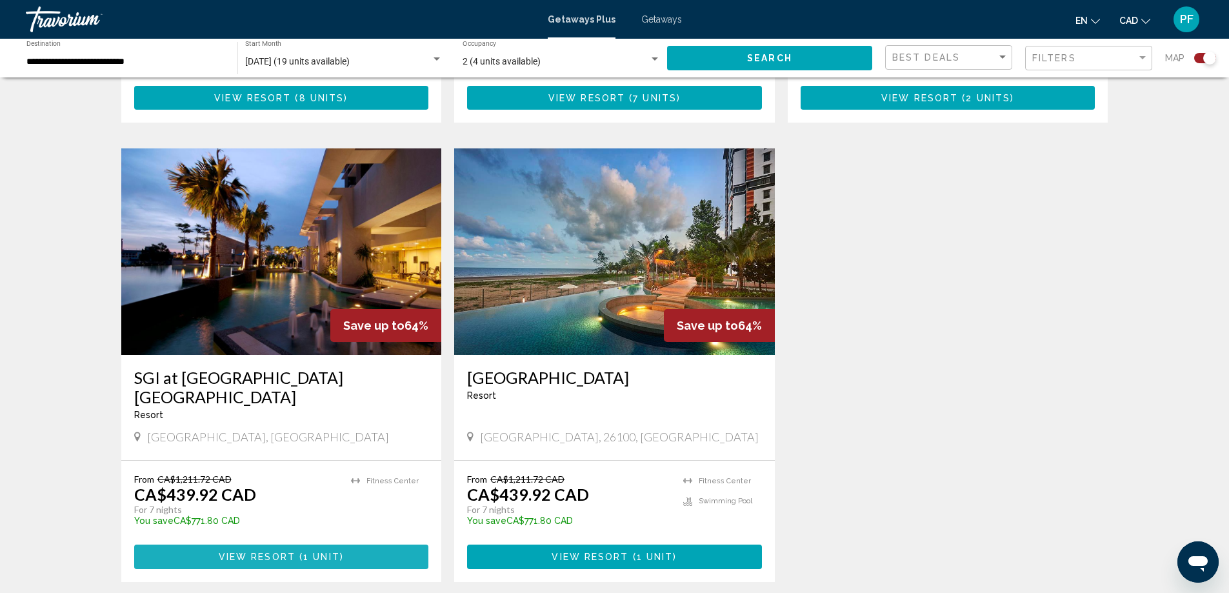
click at [334, 552] on span "1 unit" at bounding box center [321, 557] width 37 height 10
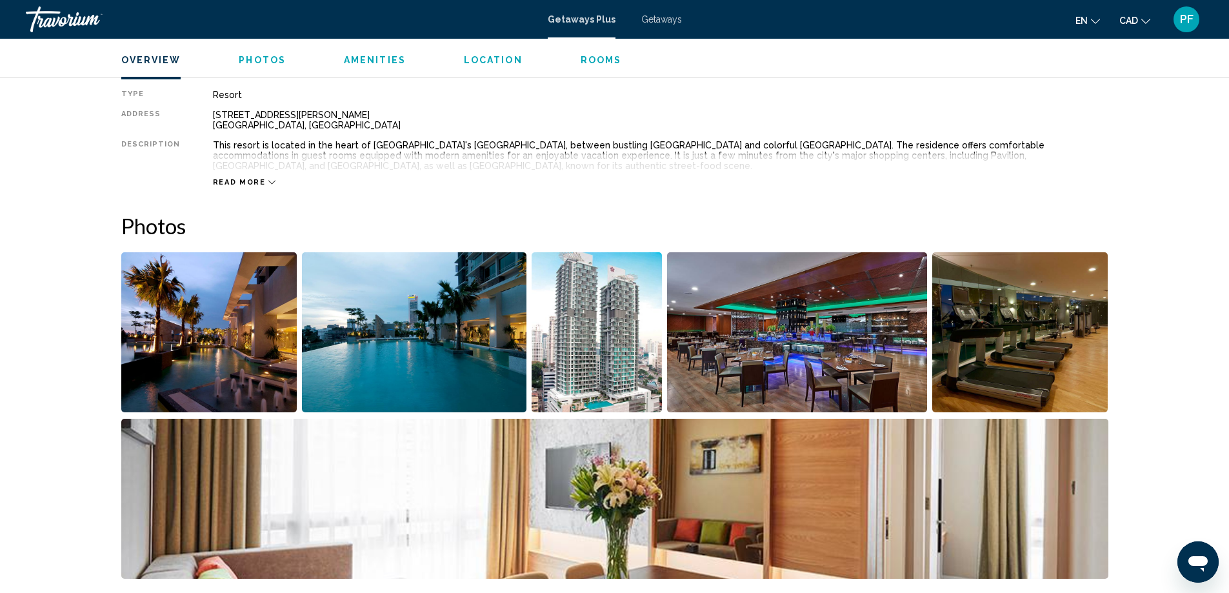
scroll to position [538, 0]
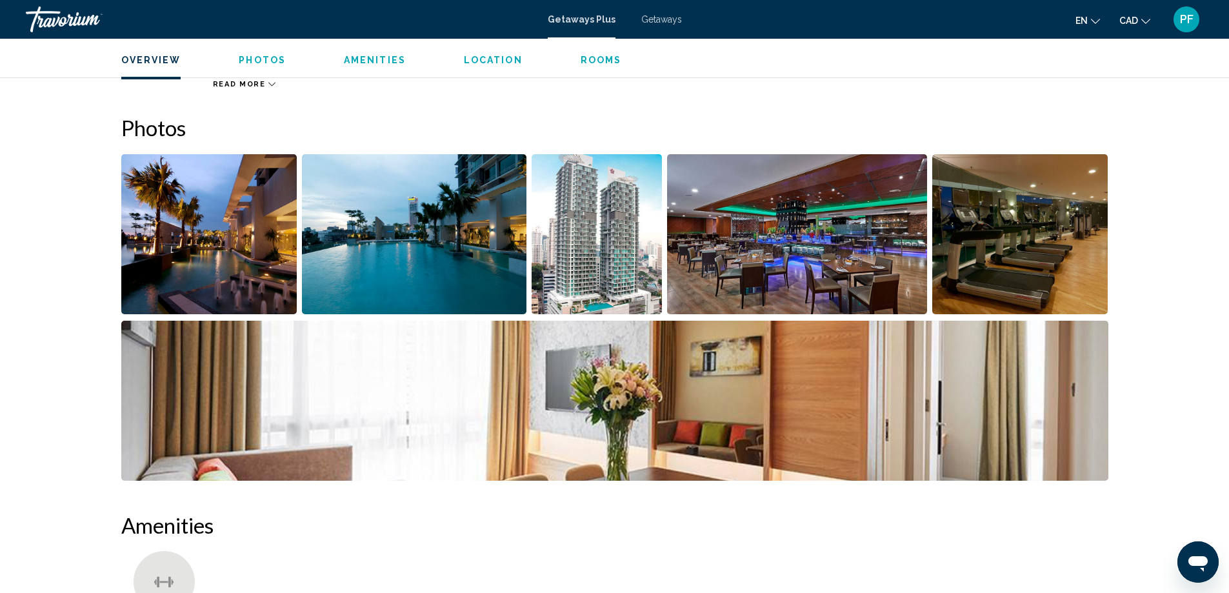
click at [268, 279] on img "Open full-screen image slider" at bounding box center [209, 234] width 176 height 160
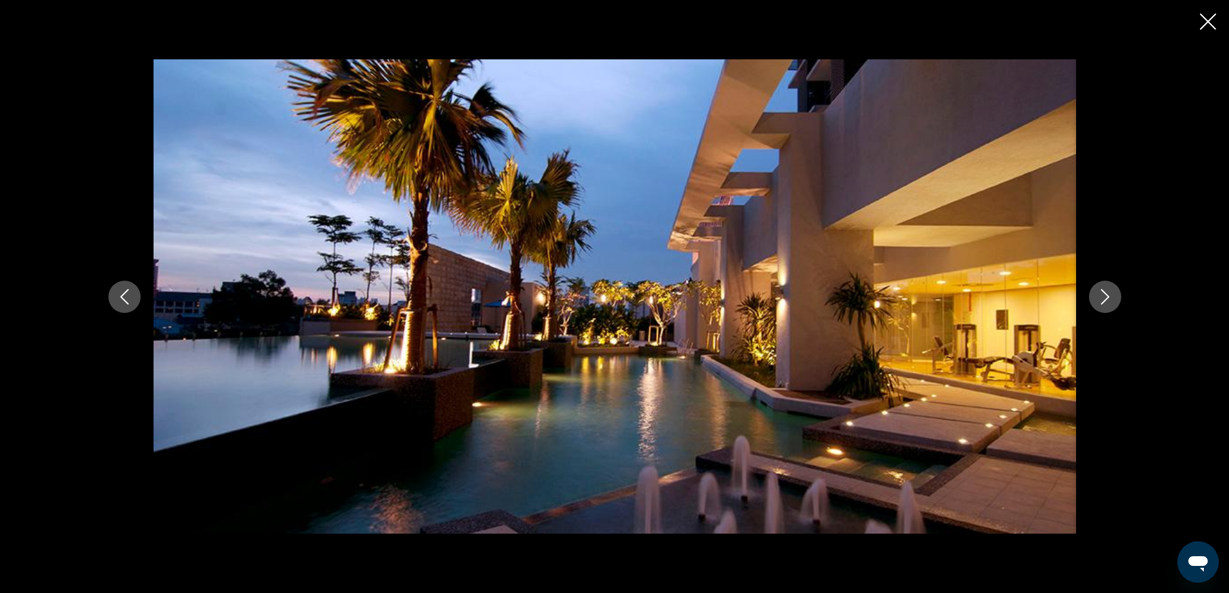
click at [1103, 304] on icon "Next image" at bounding box center [1104, 296] width 15 height 15
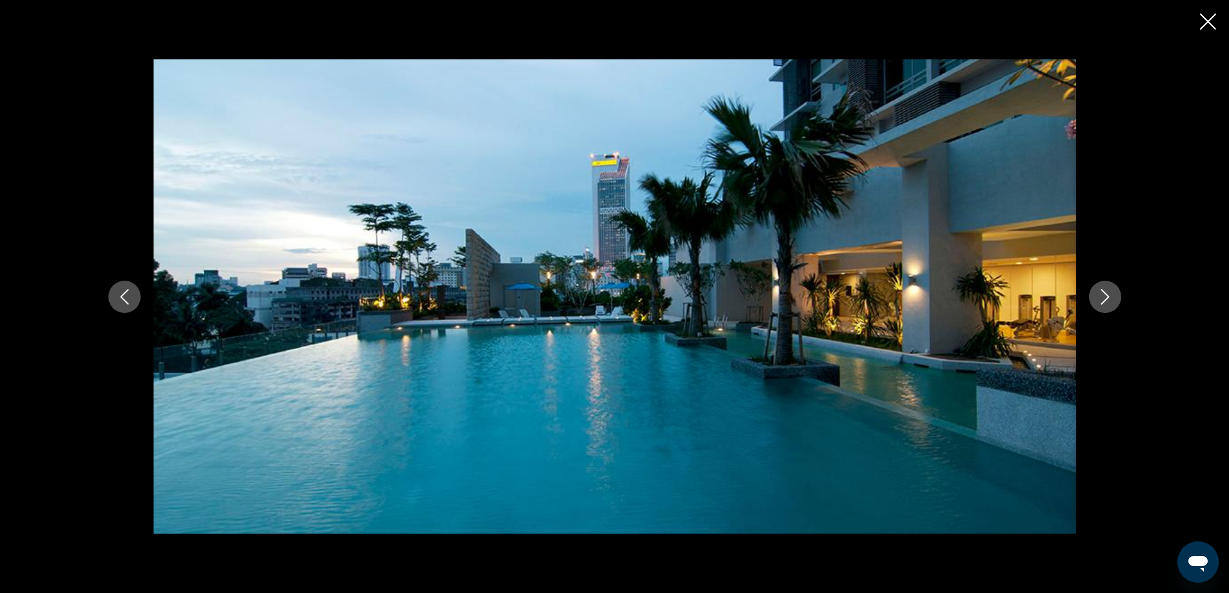
click at [1103, 304] on icon "Next image" at bounding box center [1104, 296] width 15 height 15
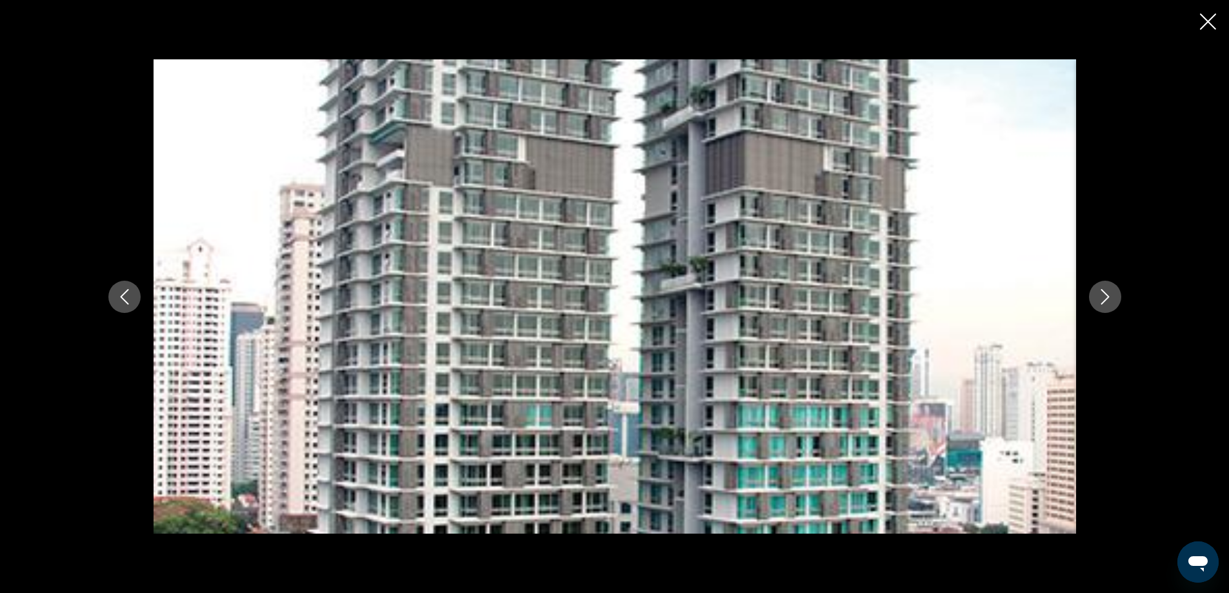
click at [1103, 304] on icon "Next image" at bounding box center [1104, 296] width 15 height 15
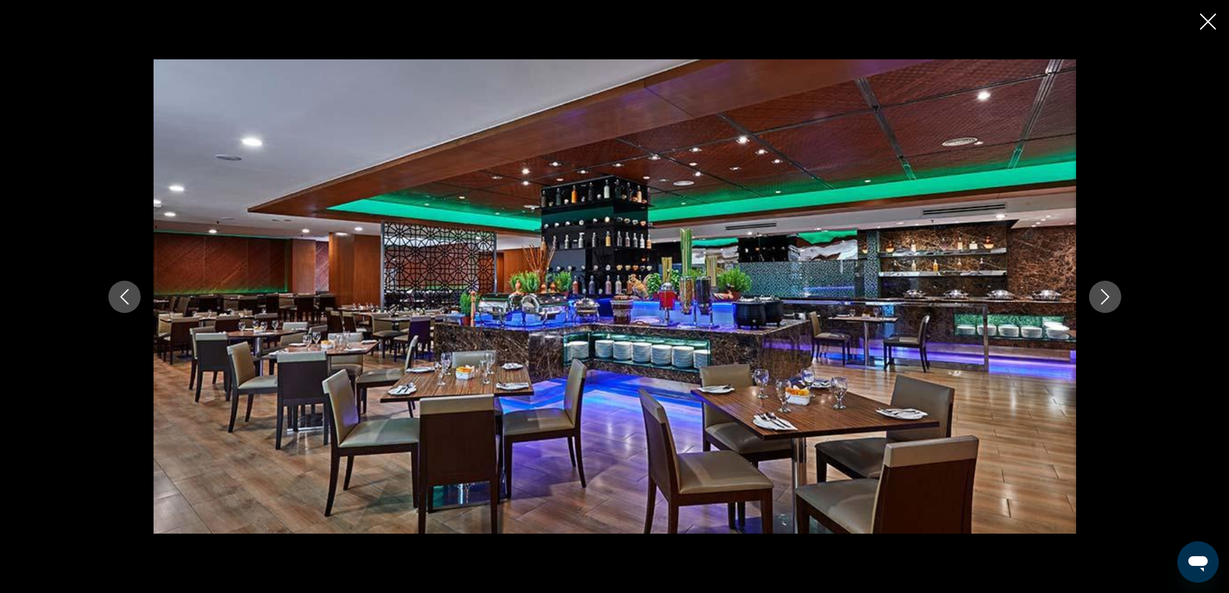
click at [1103, 304] on icon "Next image" at bounding box center [1104, 296] width 15 height 15
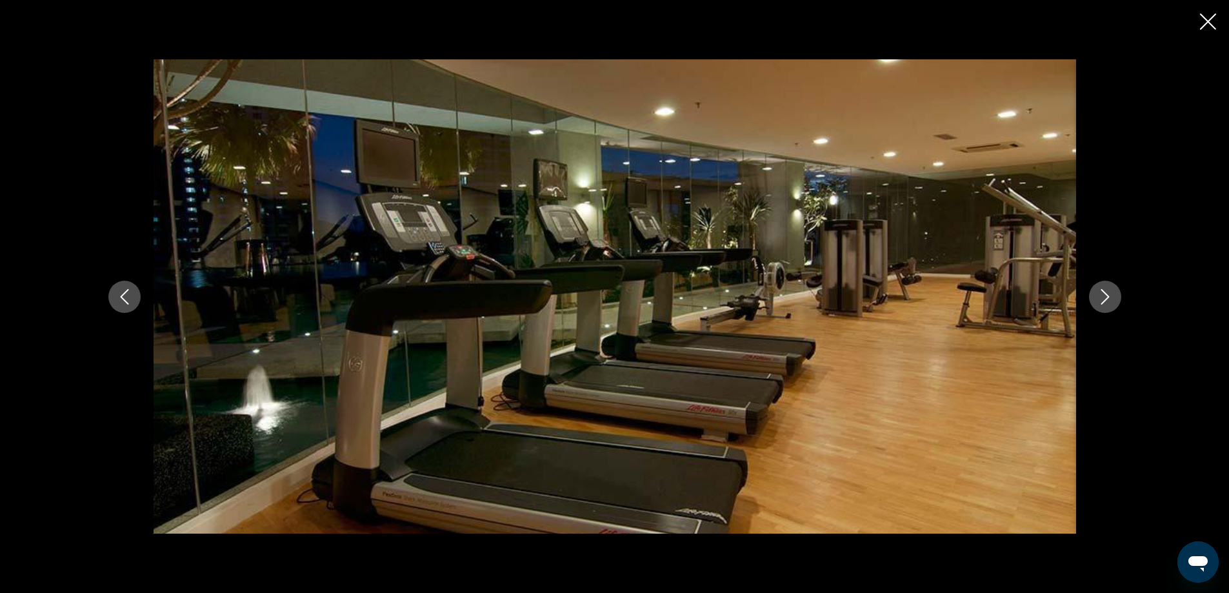
click at [1103, 304] on icon "Next image" at bounding box center [1104, 296] width 15 height 15
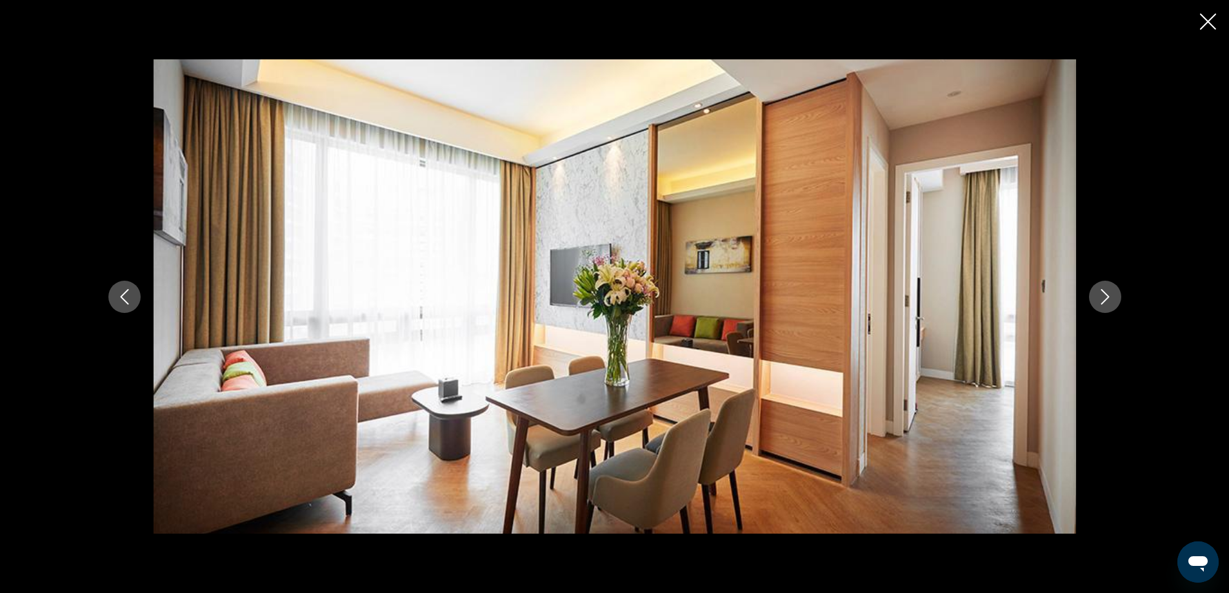
click at [1103, 304] on icon "Next image" at bounding box center [1104, 296] width 15 height 15
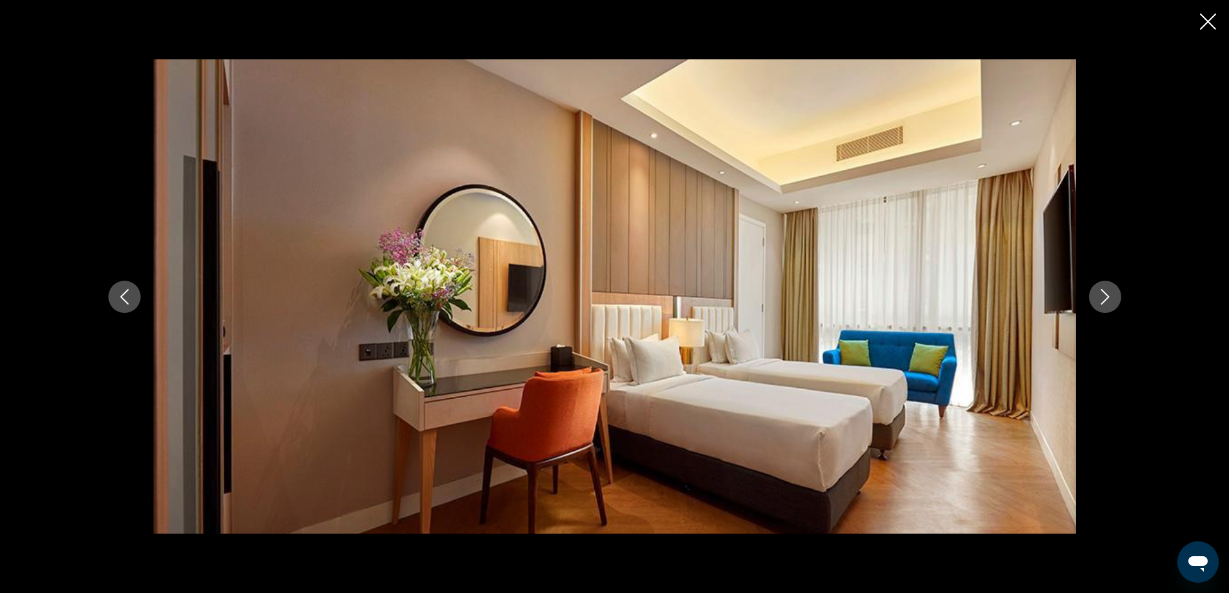
click at [1103, 304] on icon "Next image" at bounding box center [1104, 296] width 15 height 15
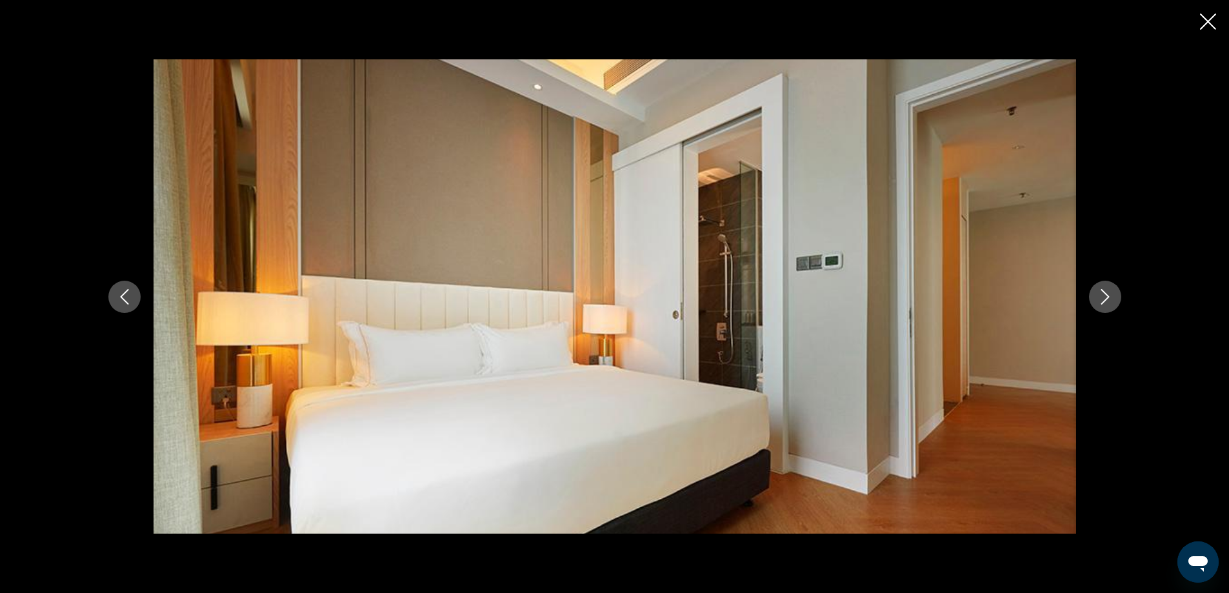
click at [1103, 304] on icon "Next image" at bounding box center [1104, 296] width 15 height 15
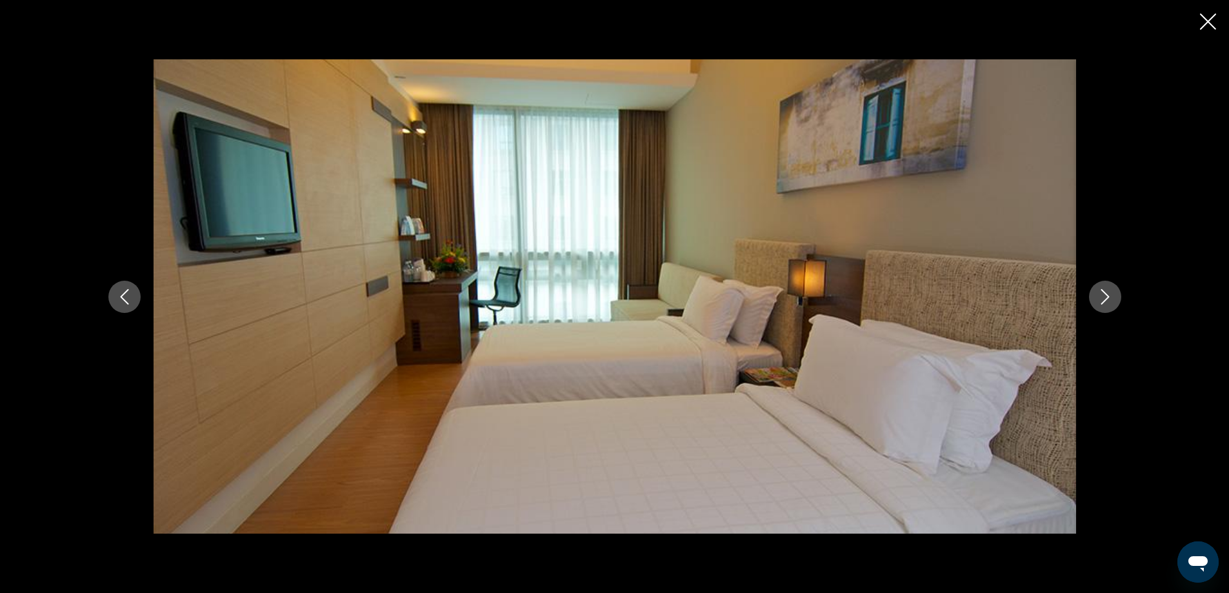
click at [1103, 304] on icon "Next image" at bounding box center [1104, 296] width 15 height 15
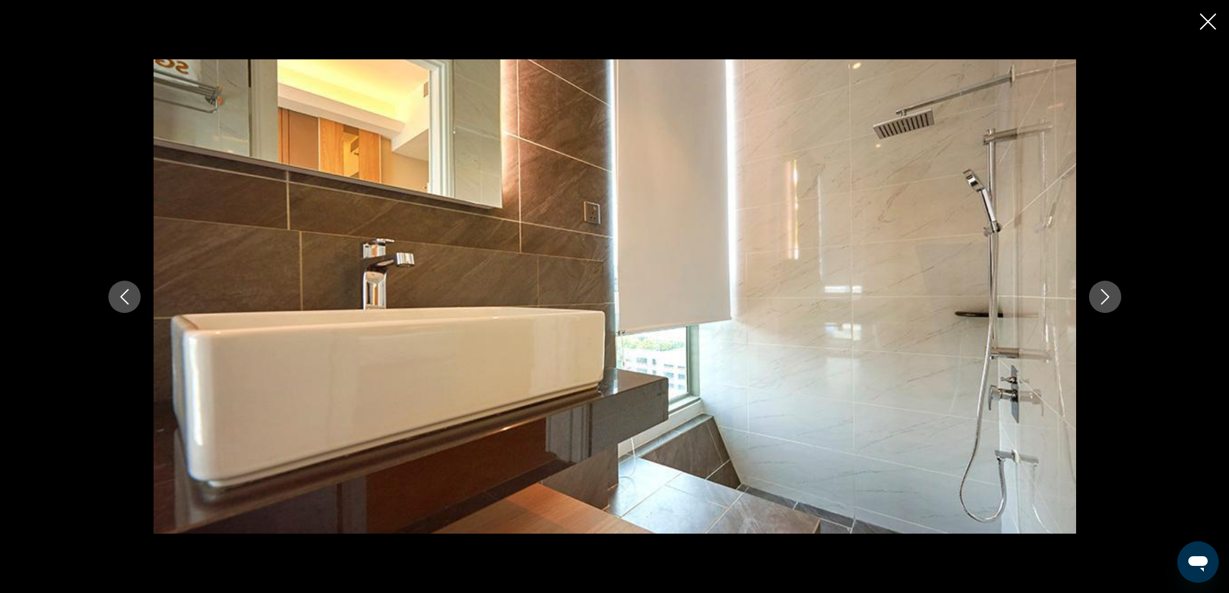
click at [1103, 304] on icon "Next image" at bounding box center [1104, 296] width 15 height 15
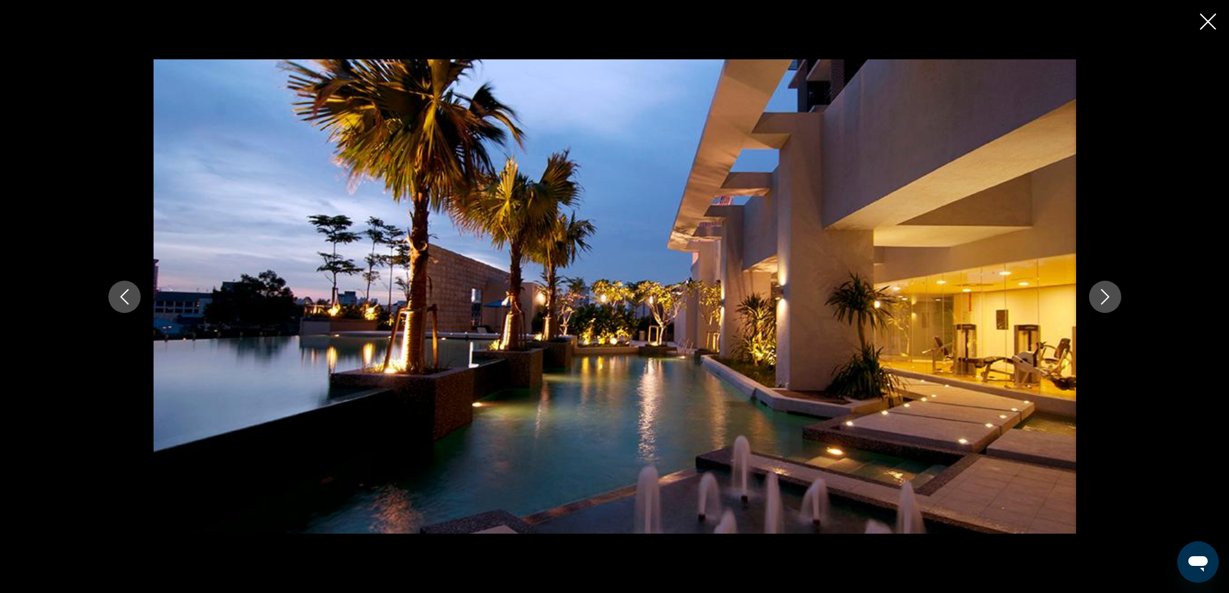
click at [1206, 22] on icon "Close slideshow" at bounding box center [1208, 22] width 16 height 16
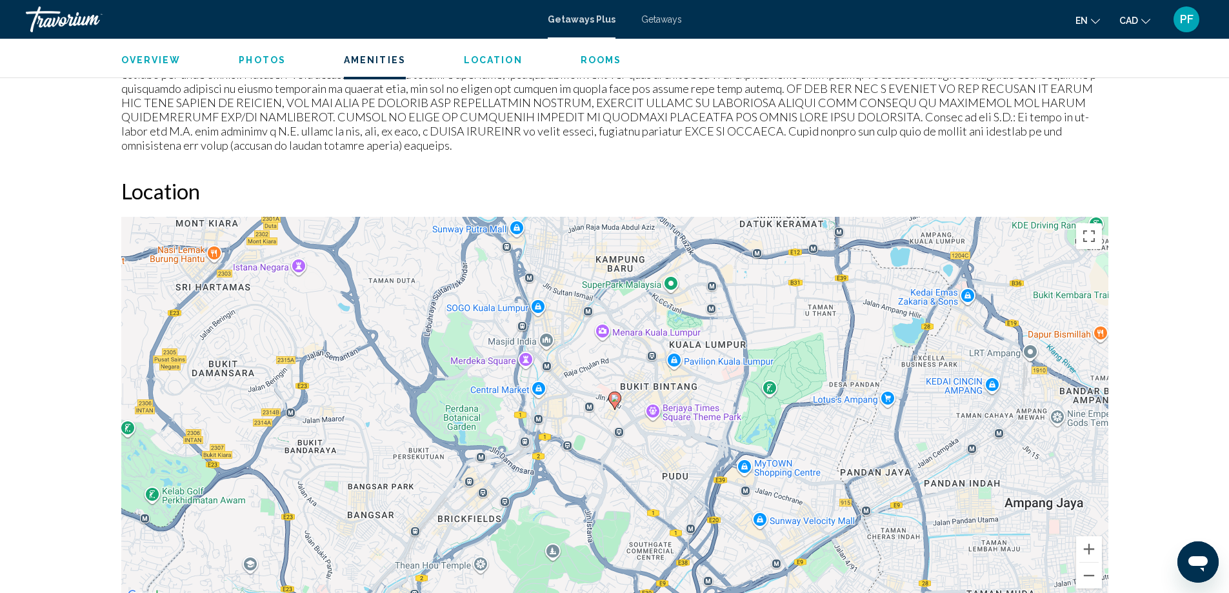
scroll to position [1398, 0]
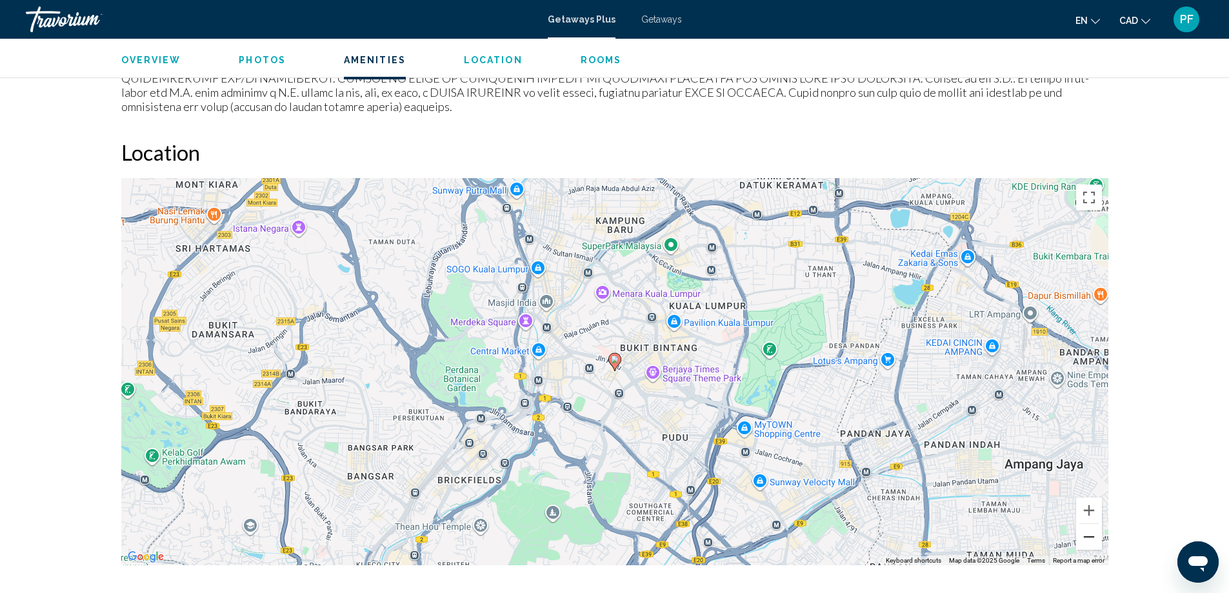
click at [1085, 526] on button "Zoom out" at bounding box center [1089, 537] width 26 height 26
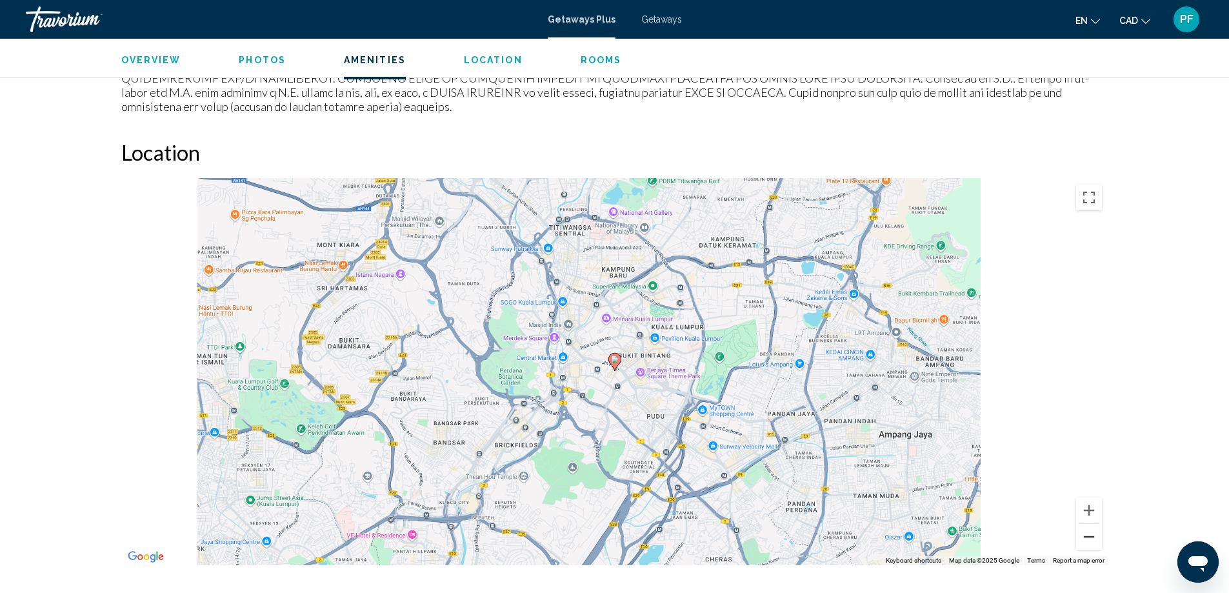
click at [1085, 526] on button "Zoom out" at bounding box center [1089, 537] width 26 height 26
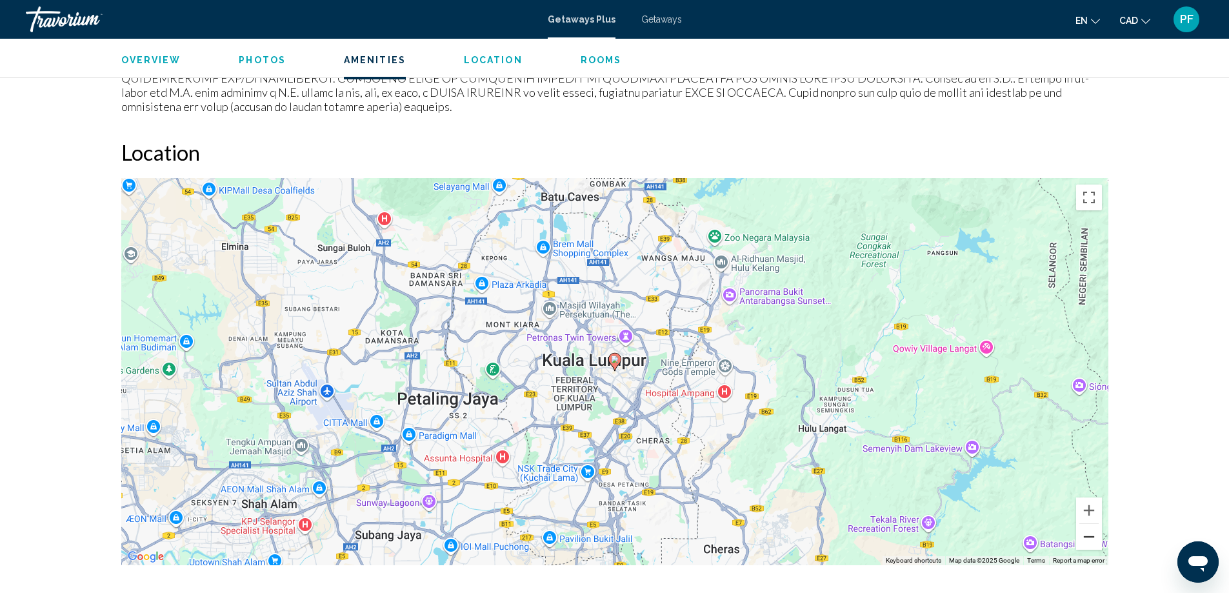
click at [1085, 526] on button "Zoom out" at bounding box center [1089, 537] width 26 height 26
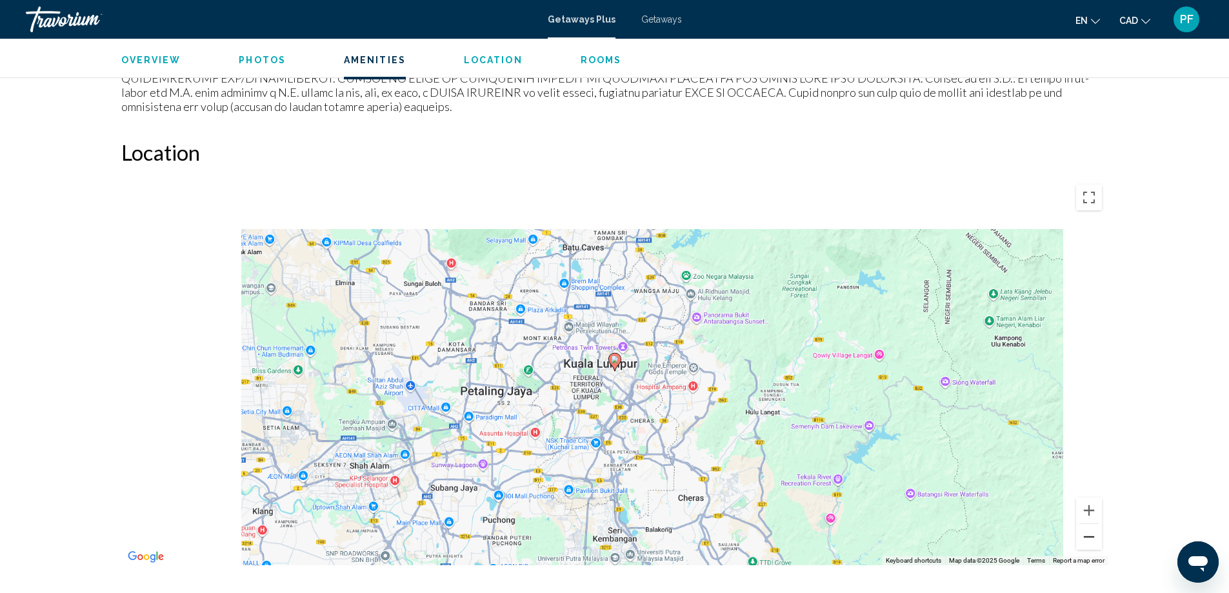
click at [1085, 526] on button "Zoom out" at bounding box center [1089, 537] width 26 height 26
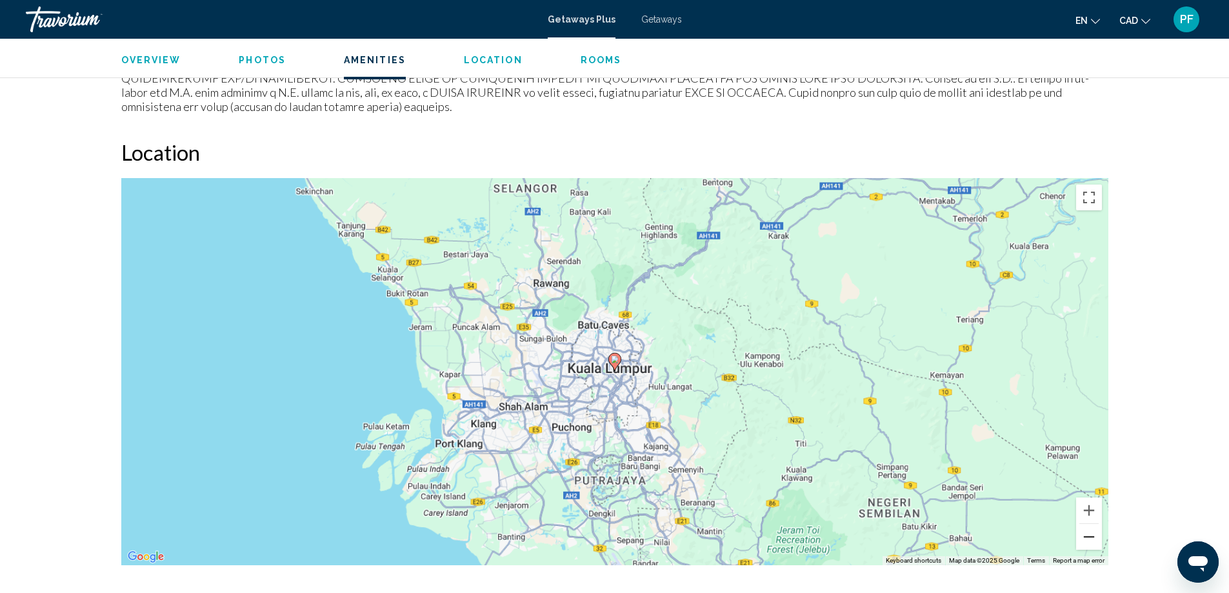
click at [1085, 526] on button "Zoom out" at bounding box center [1089, 537] width 26 height 26
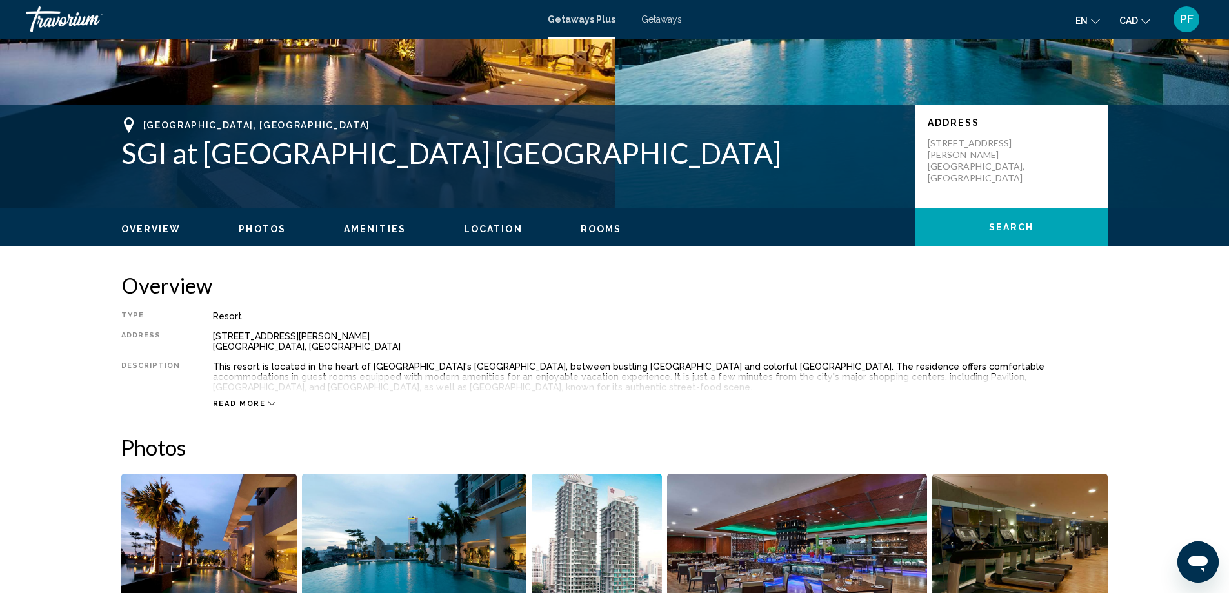
scroll to position [108, 0]
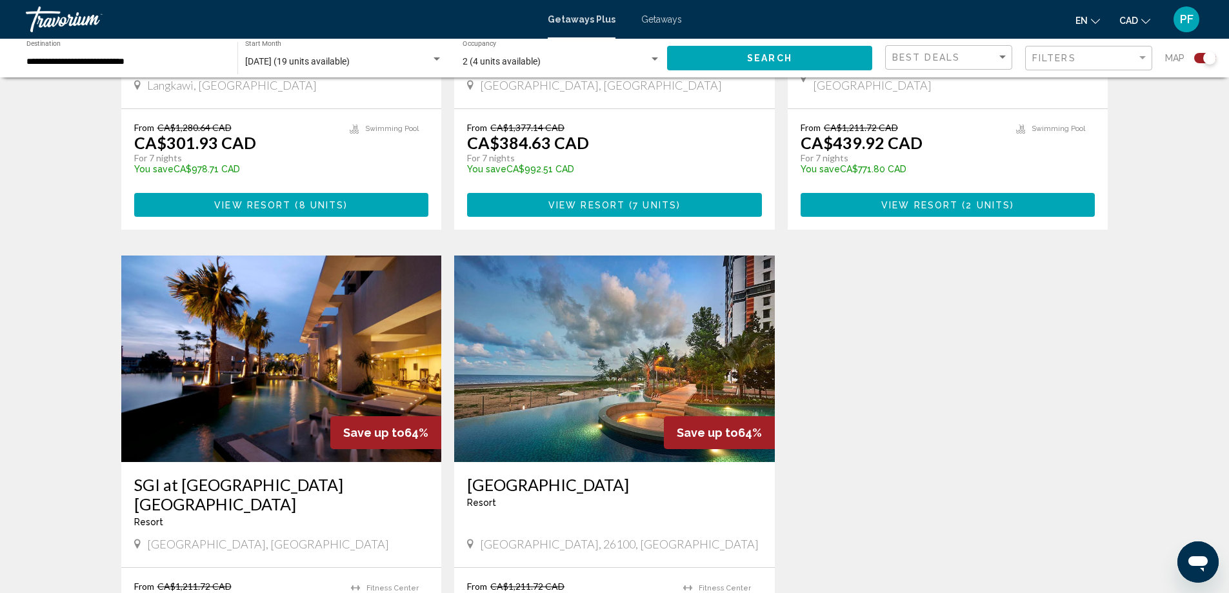
scroll to position [968, 0]
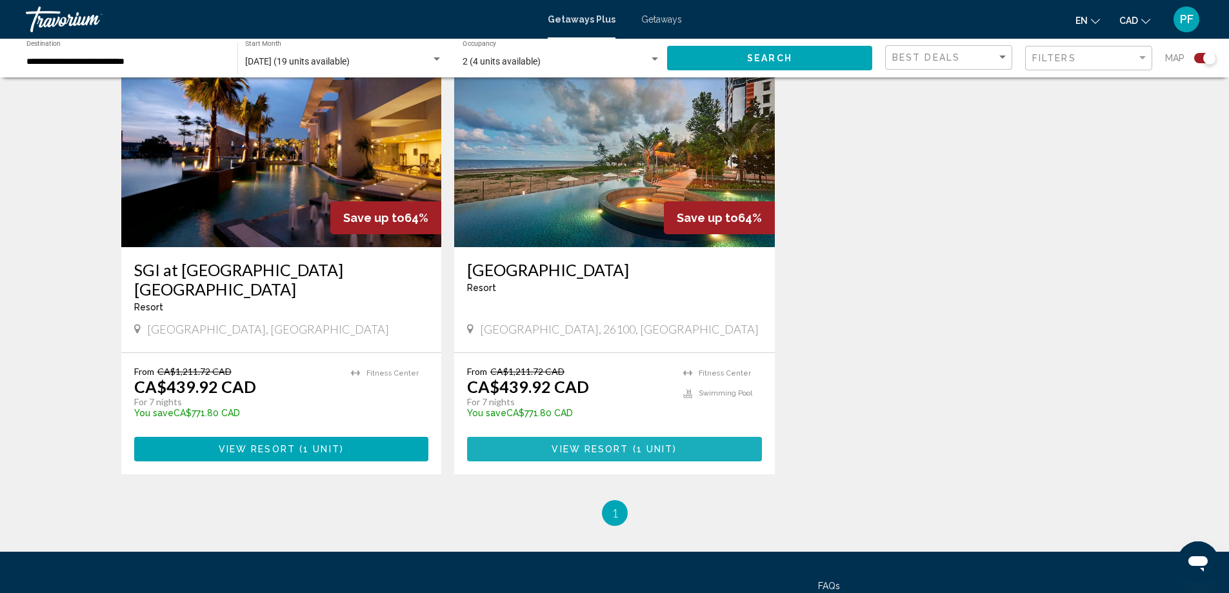
click at [615, 445] on span "View Resort" at bounding box center [590, 450] width 77 height 10
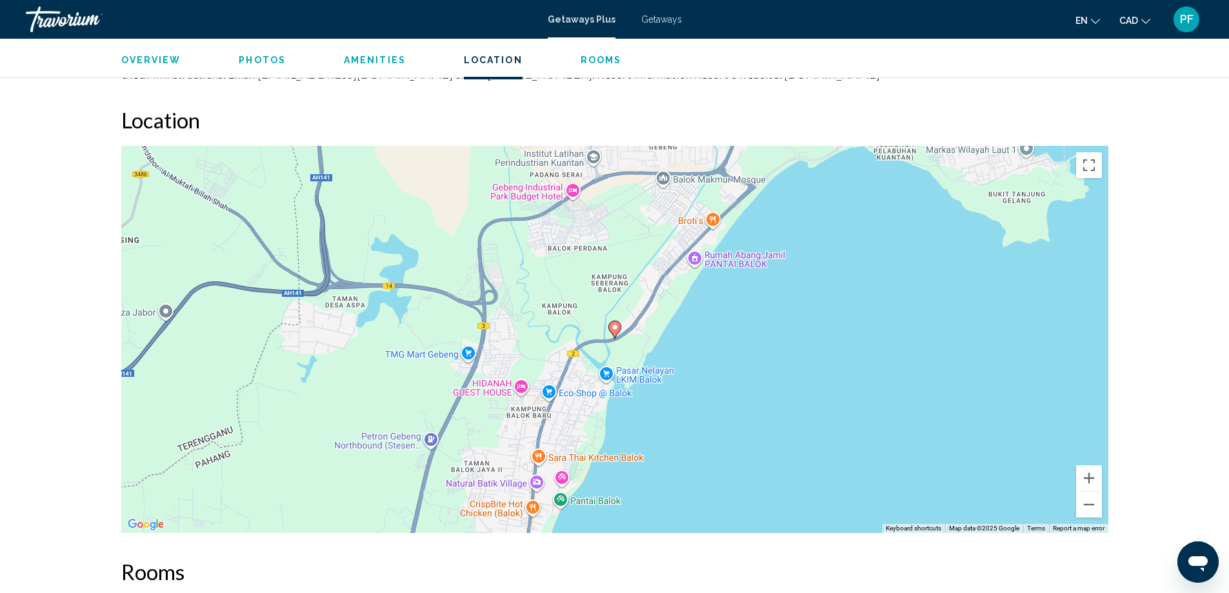
scroll to position [1242, 0]
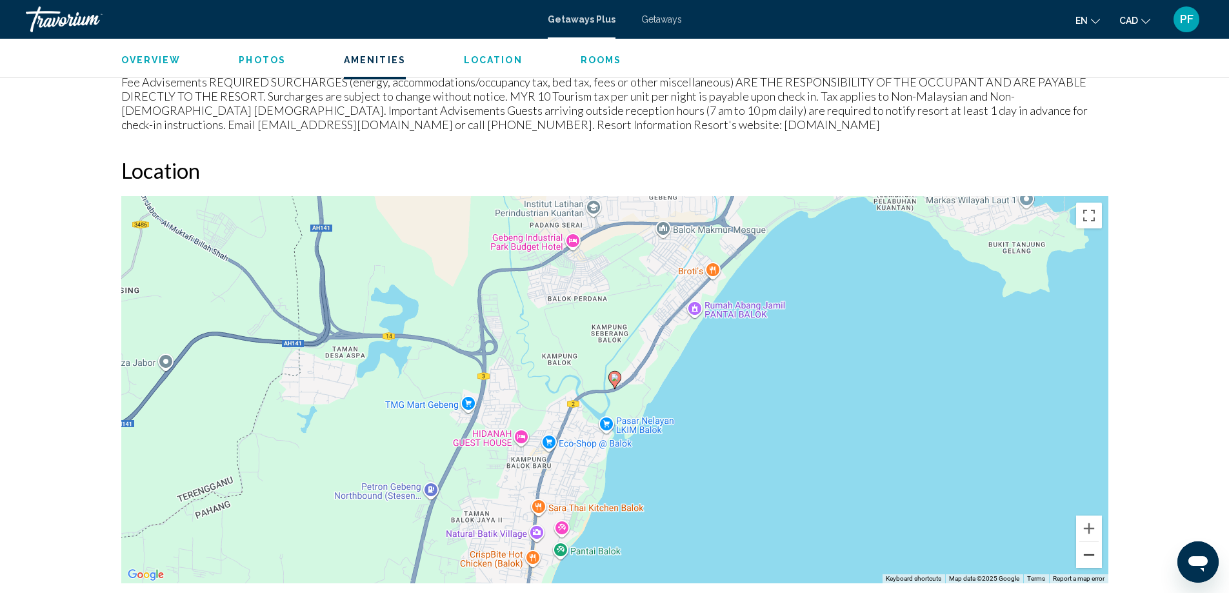
click at [1097, 546] on button "Zoom out" at bounding box center [1089, 555] width 26 height 26
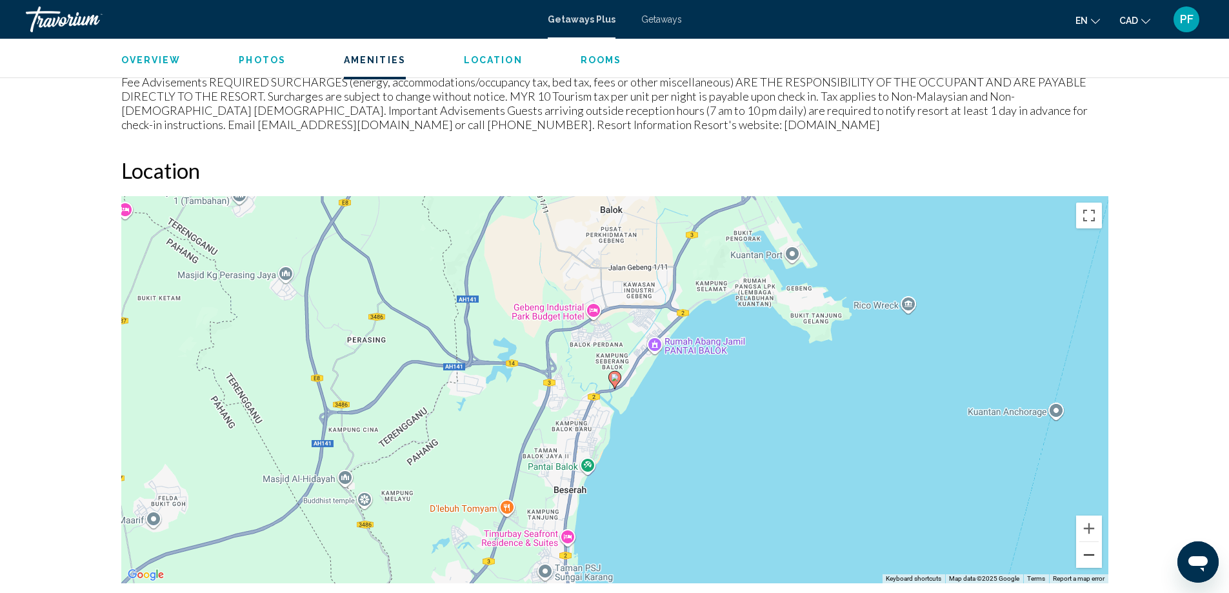
click at [1097, 546] on button "Zoom out" at bounding box center [1089, 555] width 26 height 26
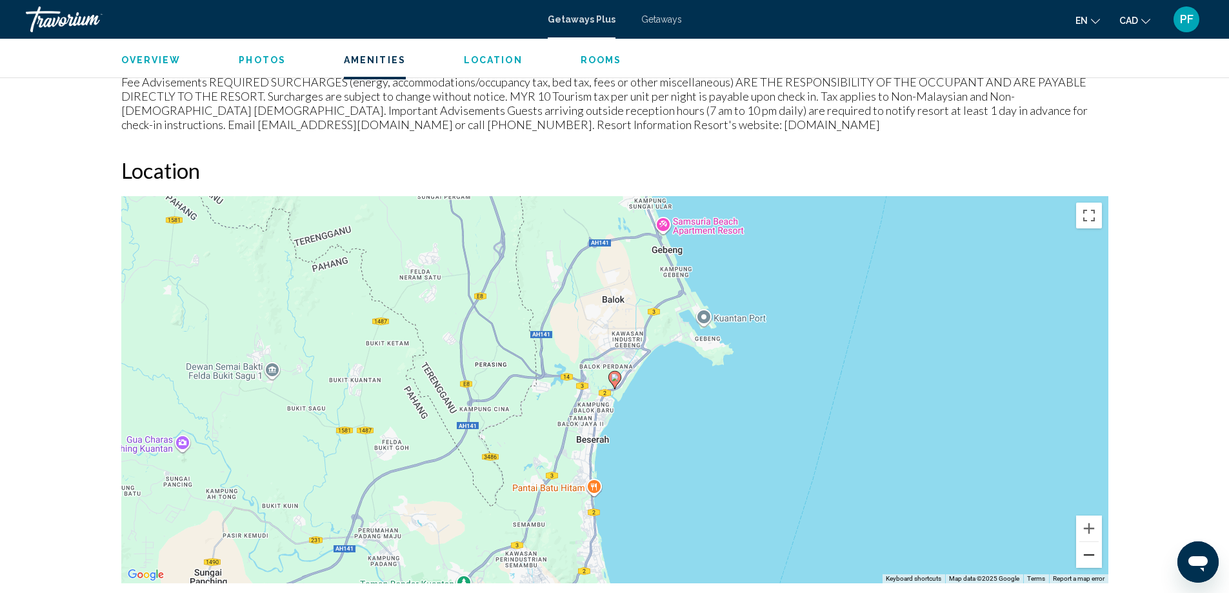
click at [1097, 546] on button "Zoom out" at bounding box center [1089, 555] width 26 height 26
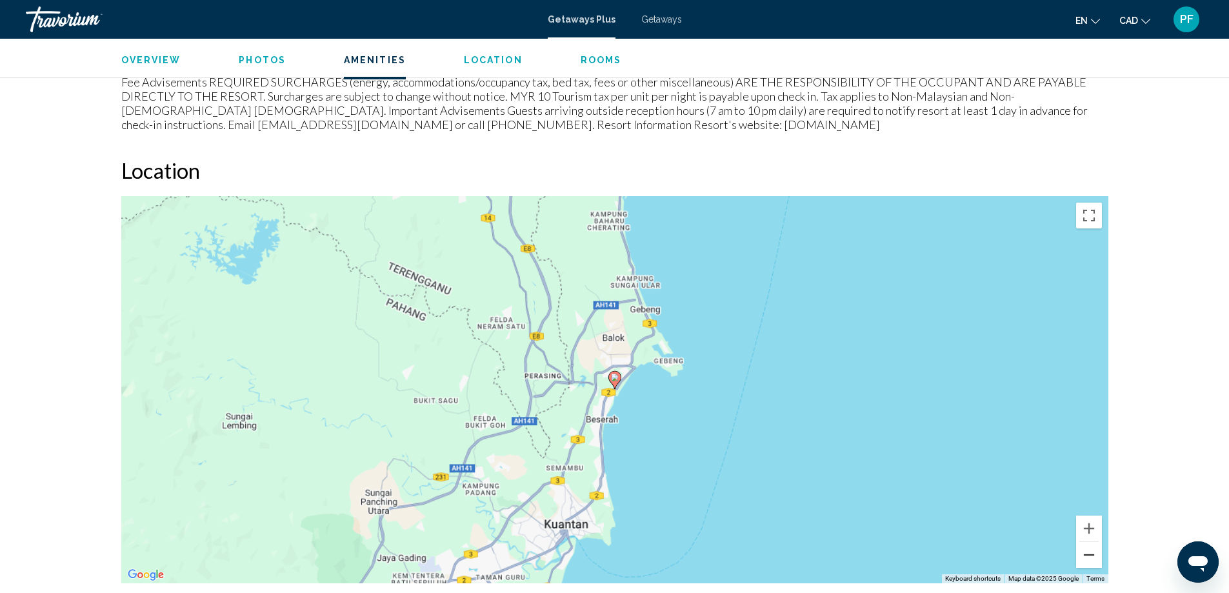
click at [1097, 546] on button "Zoom out" at bounding box center [1089, 555] width 26 height 26
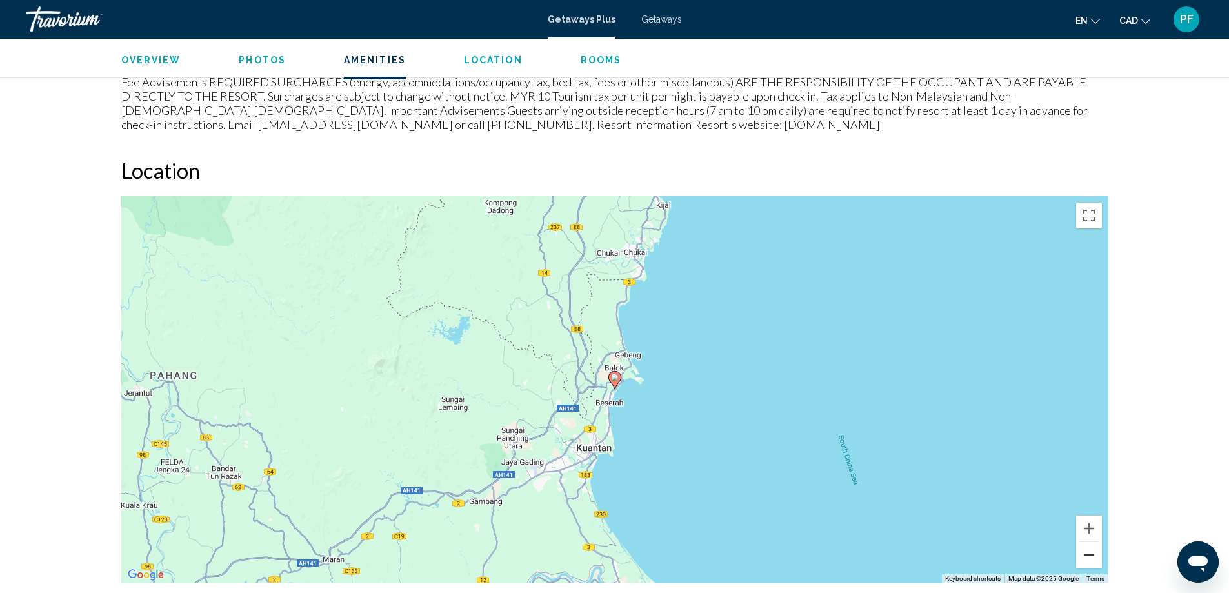
click at [1097, 546] on button "Zoom out" at bounding box center [1089, 555] width 26 height 26
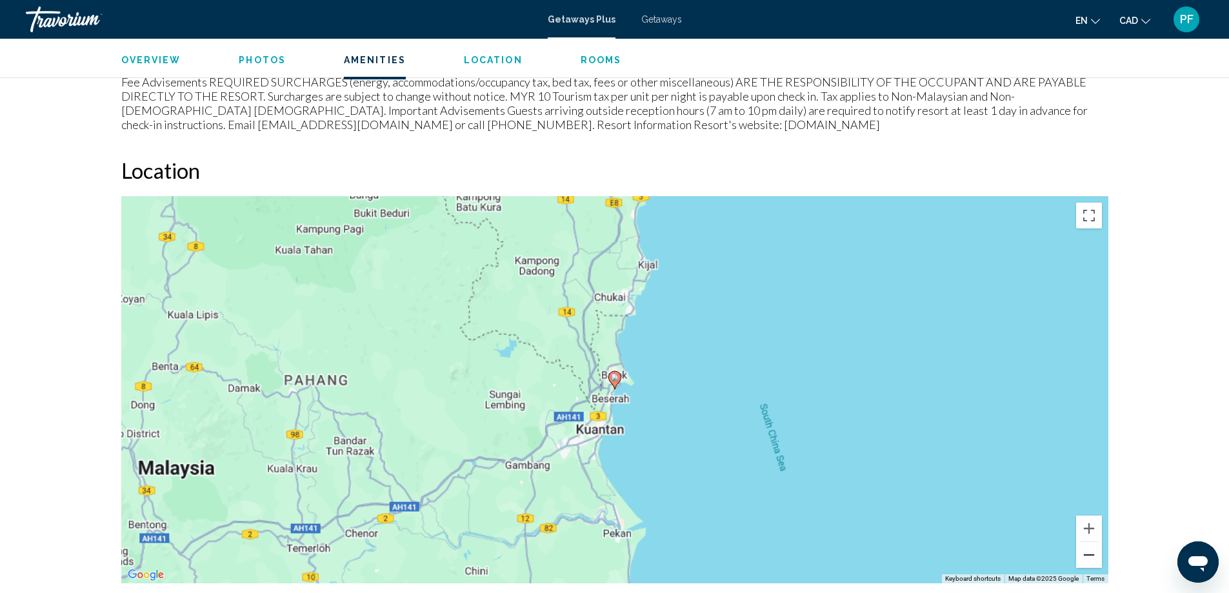
click at [1097, 546] on button "Zoom out" at bounding box center [1089, 555] width 26 height 26
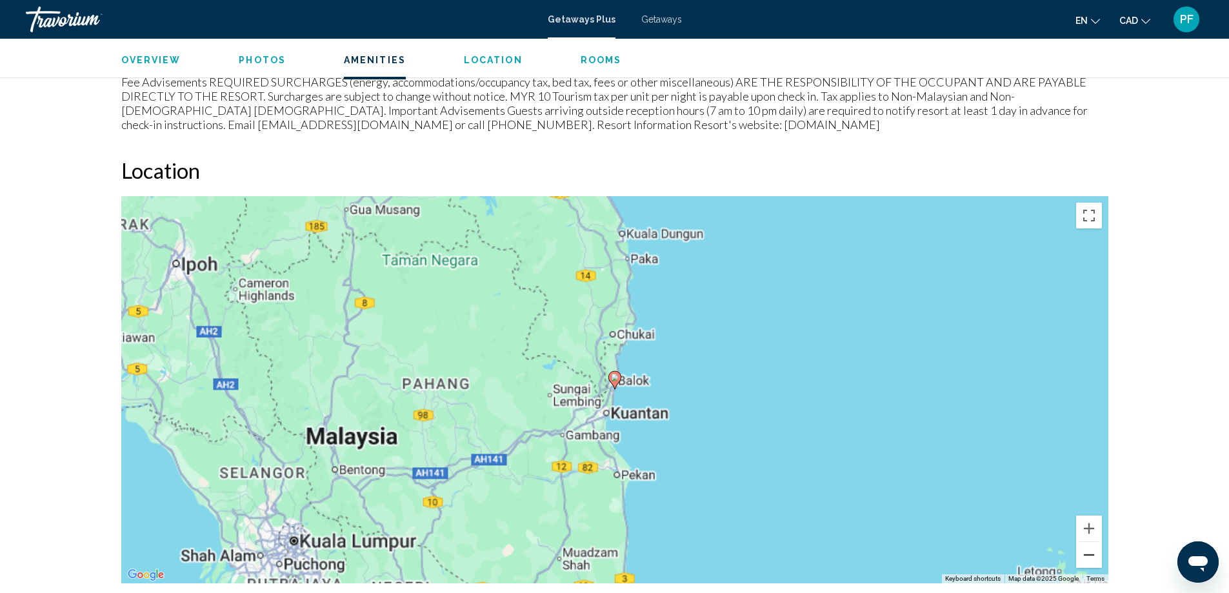
click at [1097, 546] on button "Zoom out" at bounding box center [1089, 555] width 26 height 26
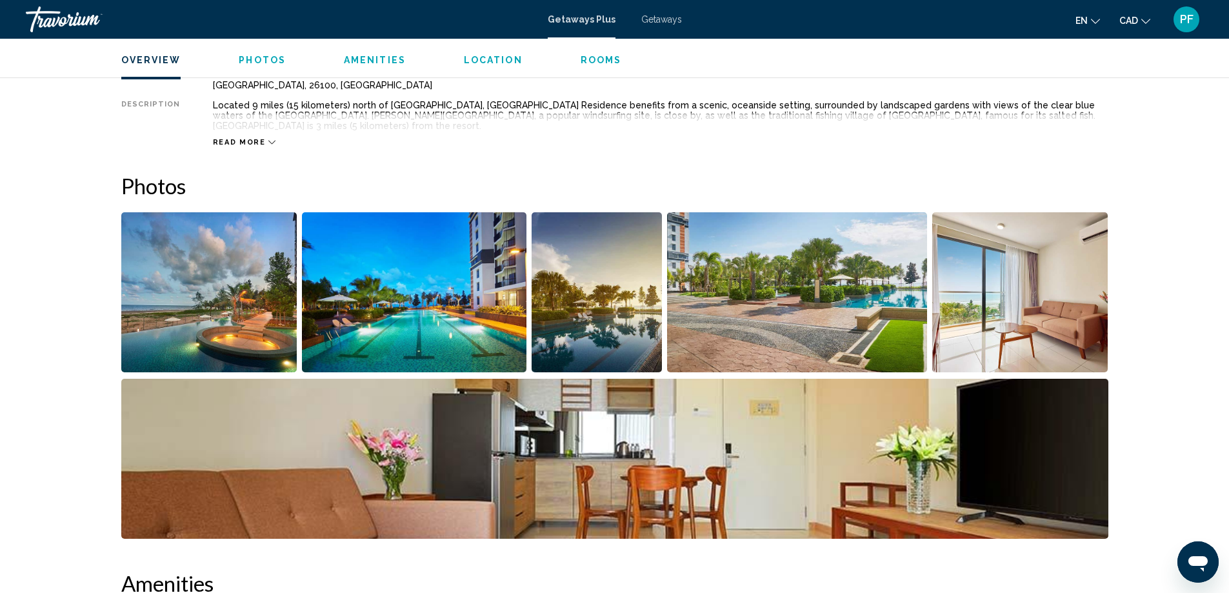
scroll to position [597, 0]
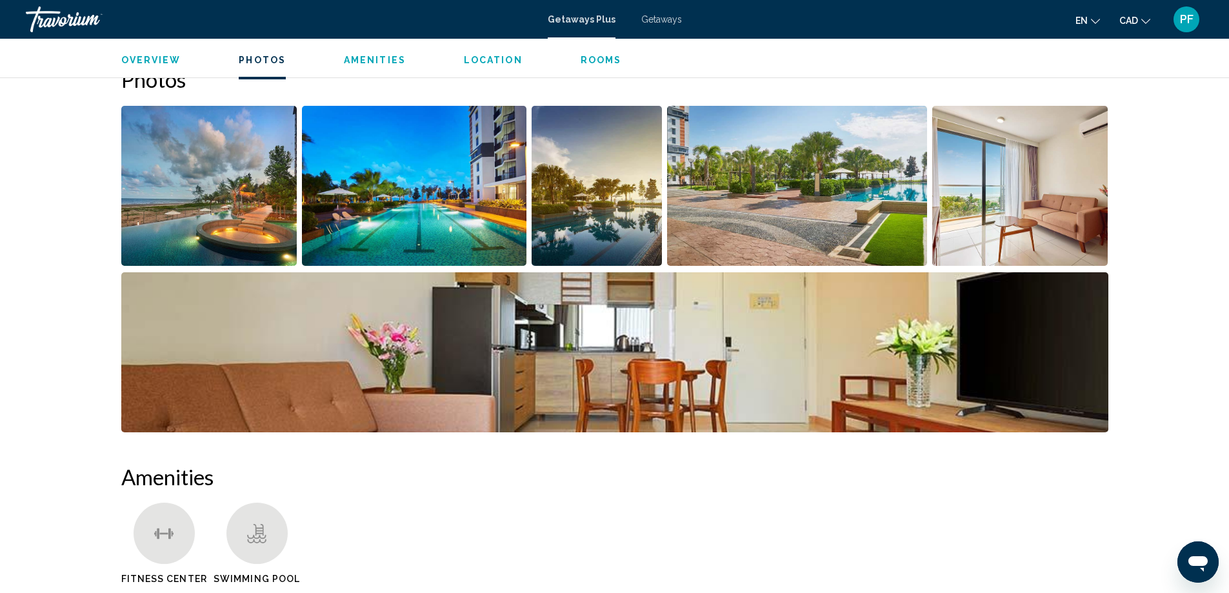
click at [260, 209] on img "Open full-screen image slider" at bounding box center [209, 186] width 176 height 160
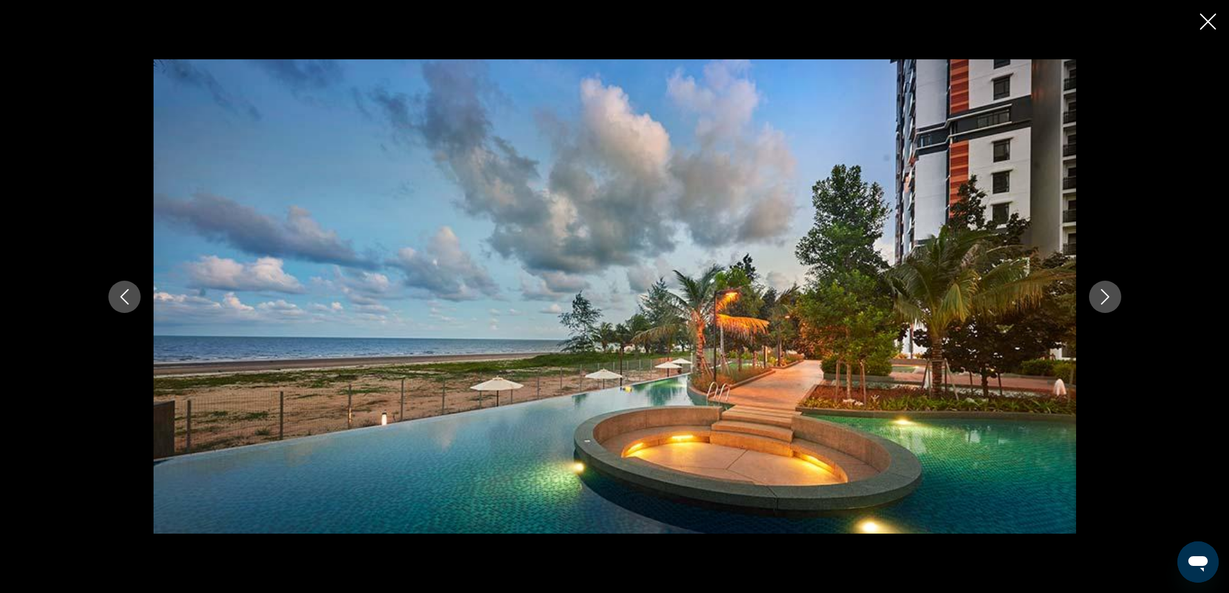
click at [1105, 298] on icon "Next image" at bounding box center [1104, 296] width 15 height 15
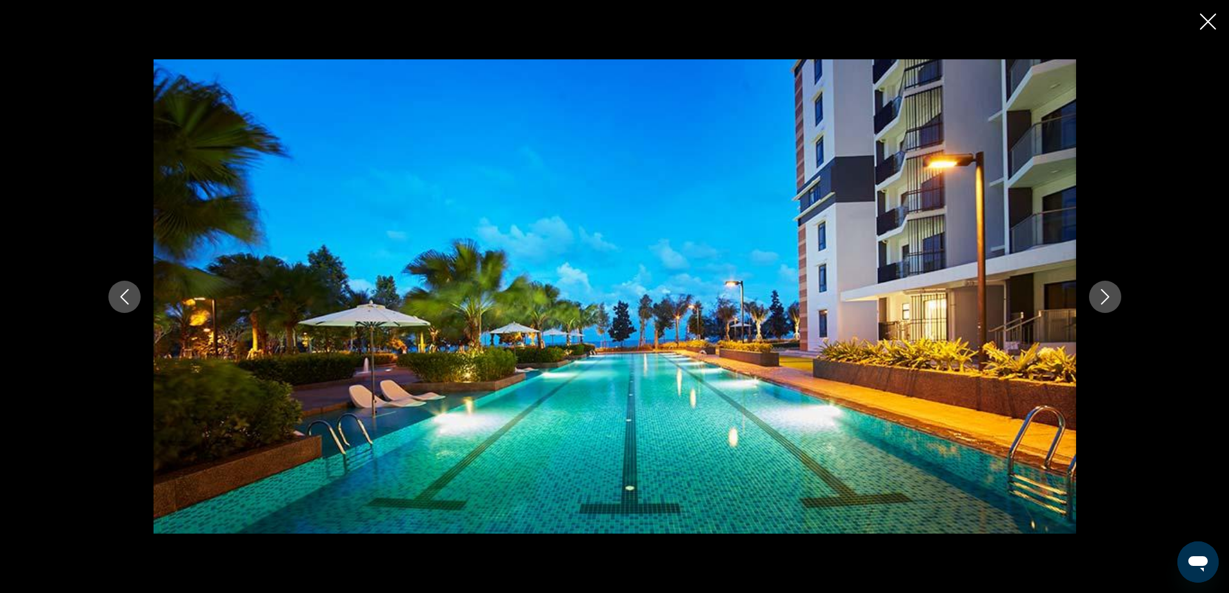
click at [1105, 298] on icon "Next image" at bounding box center [1104, 296] width 15 height 15
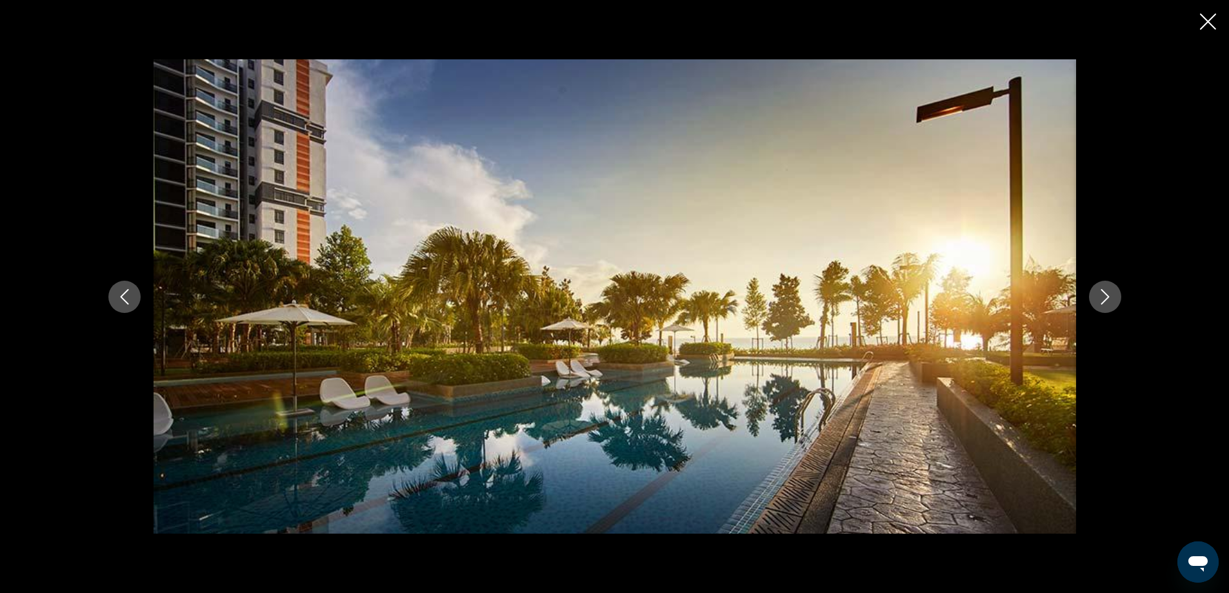
click at [1105, 298] on icon "Next image" at bounding box center [1104, 296] width 15 height 15
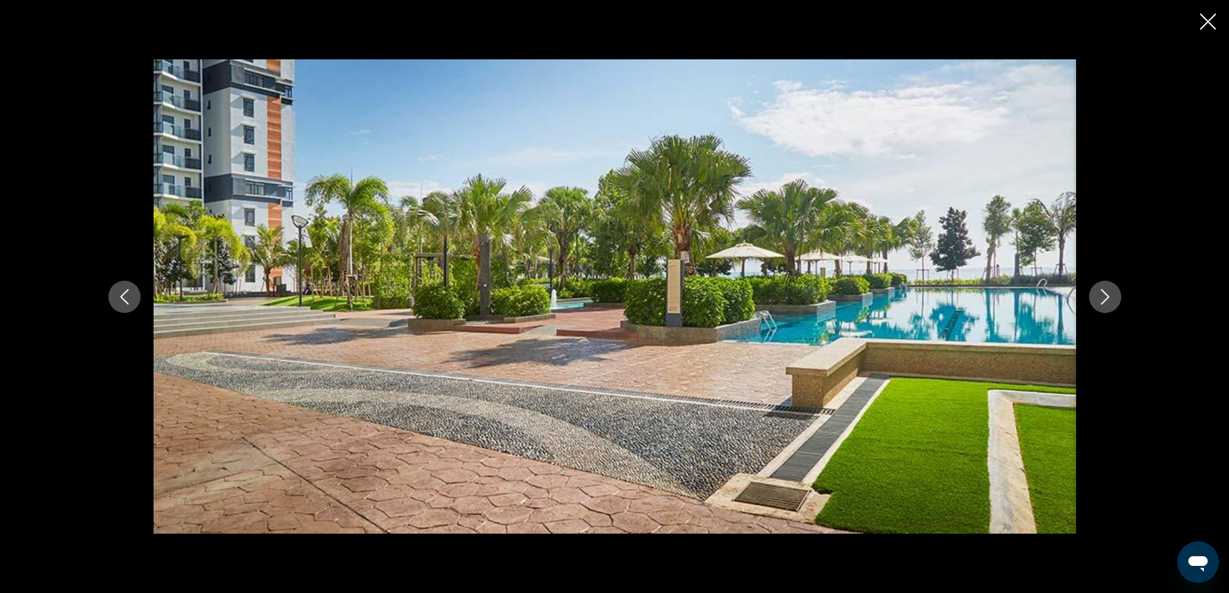
click at [1105, 298] on icon "Next image" at bounding box center [1104, 296] width 15 height 15
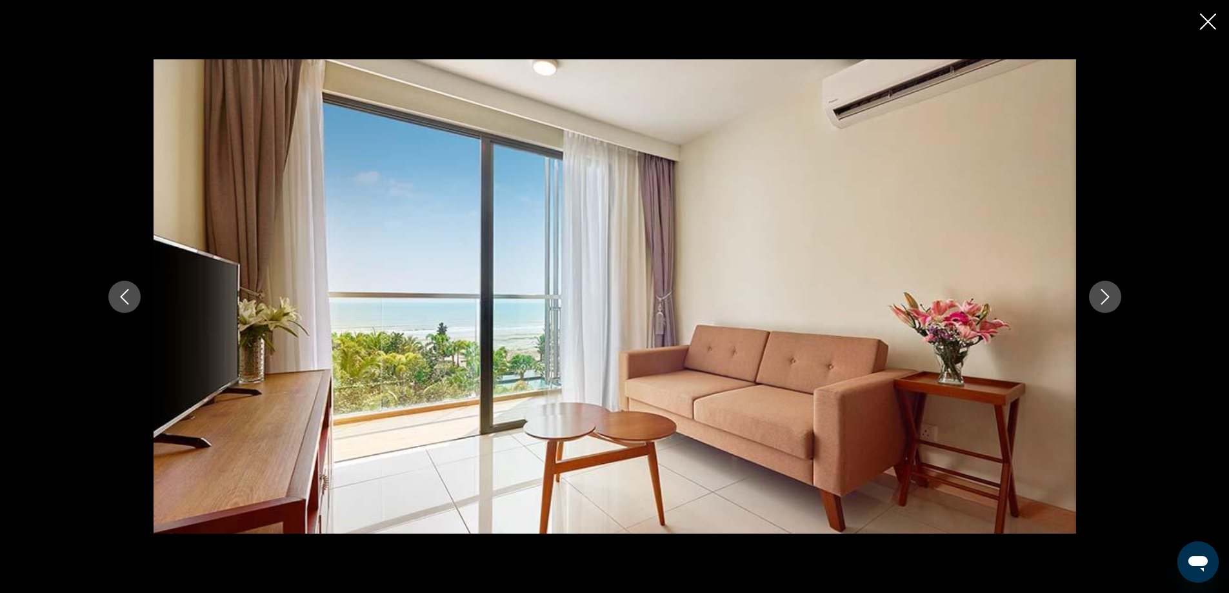
click at [1105, 298] on icon "Next image" at bounding box center [1104, 296] width 15 height 15
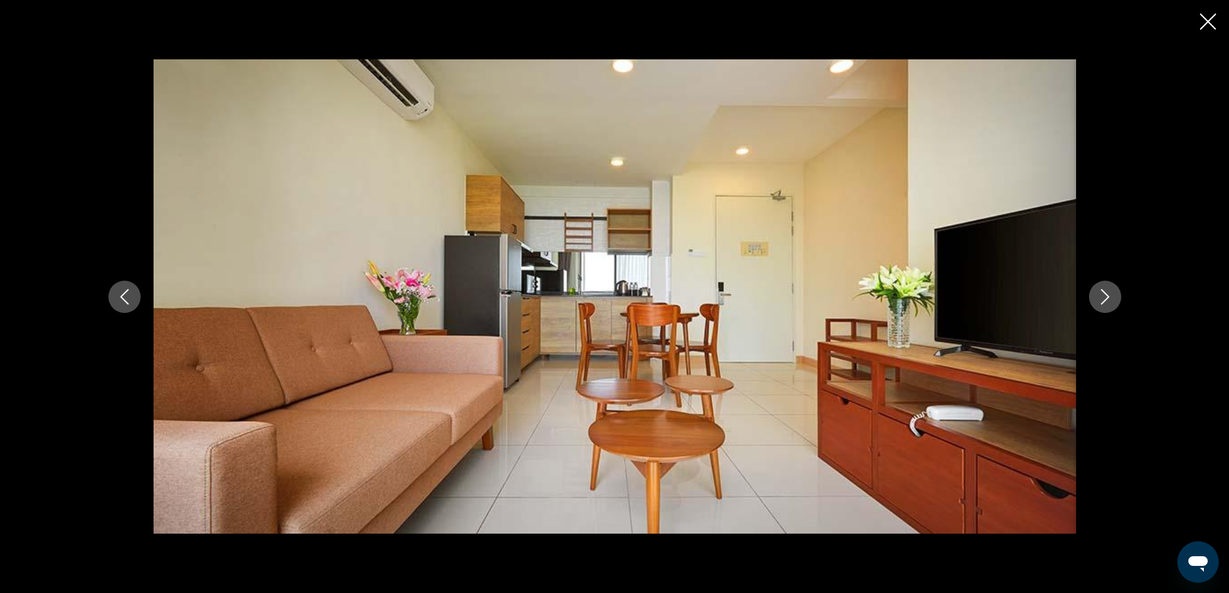
click at [1105, 298] on icon "Next image" at bounding box center [1104, 296] width 15 height 15
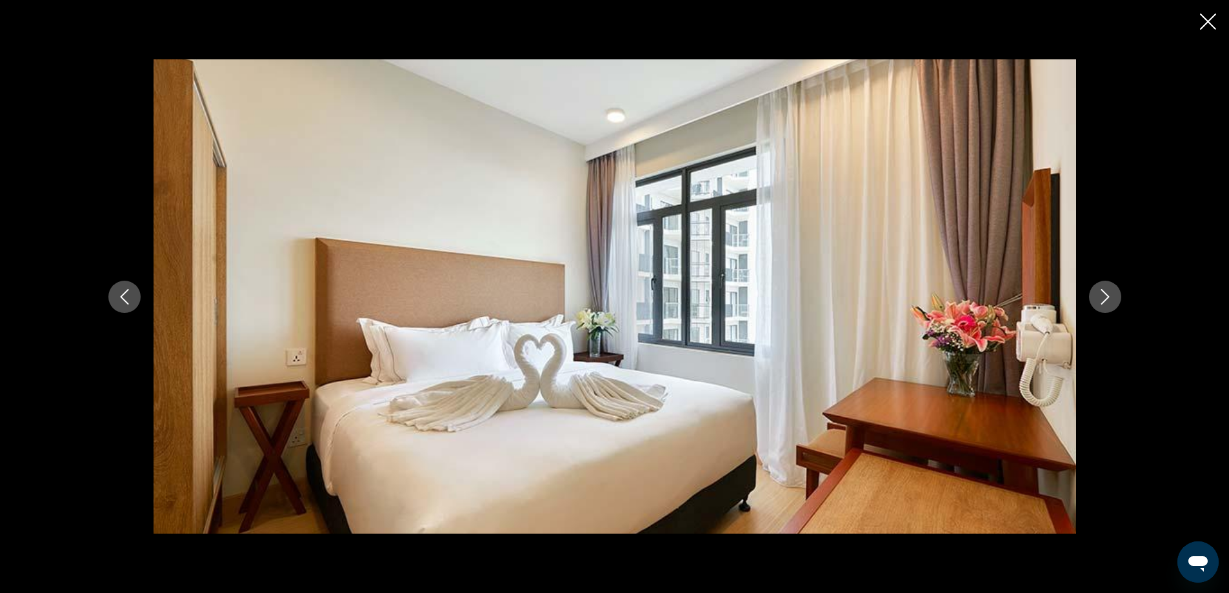
click at [1105, 298] on icon "Next image" at bounding box center [1104, 296] width 15 height 15
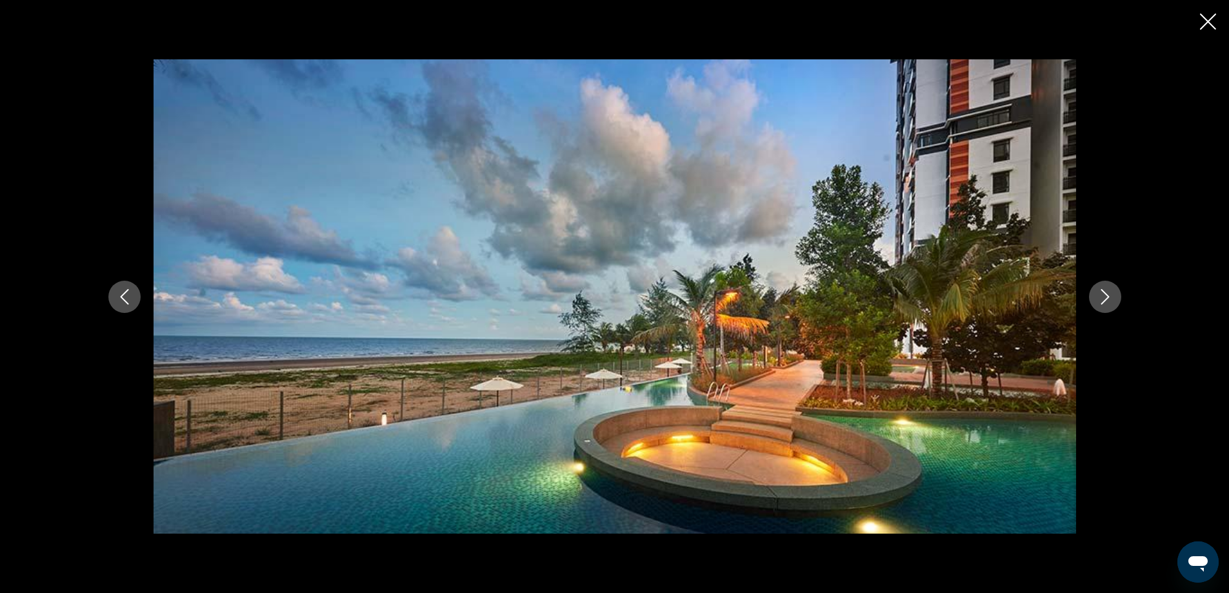
click at [1212, 35] on div "Main content" at bounding box center [614, 296] width 1229 height 593
click at [1206, 21] on icon "Close slideshow" at bounding box center [1208, 22] width 16 height 16
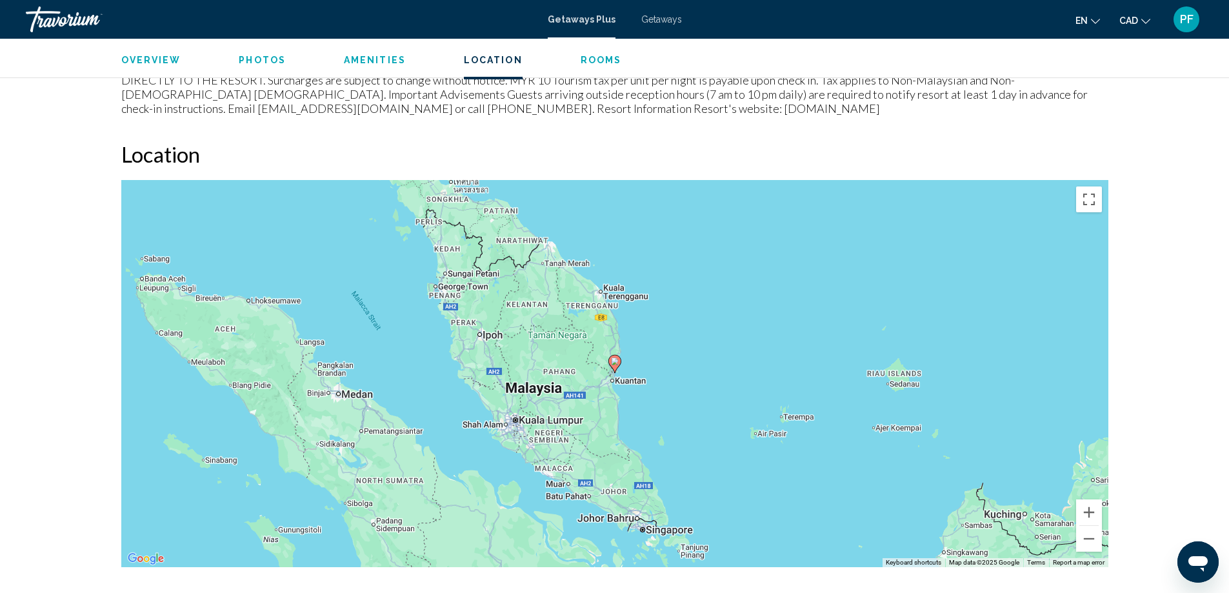
scroll to position [1398, 0]
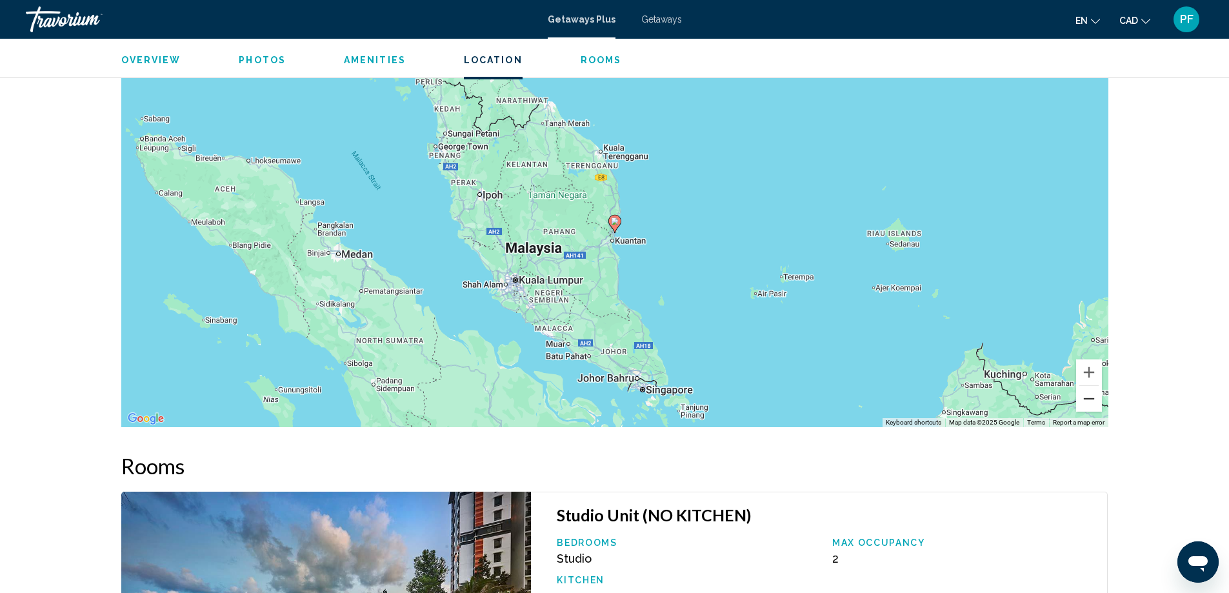
click at [1094, 392] on button "Zoom out" at bounding box center [1089, 399] width 26 height 26
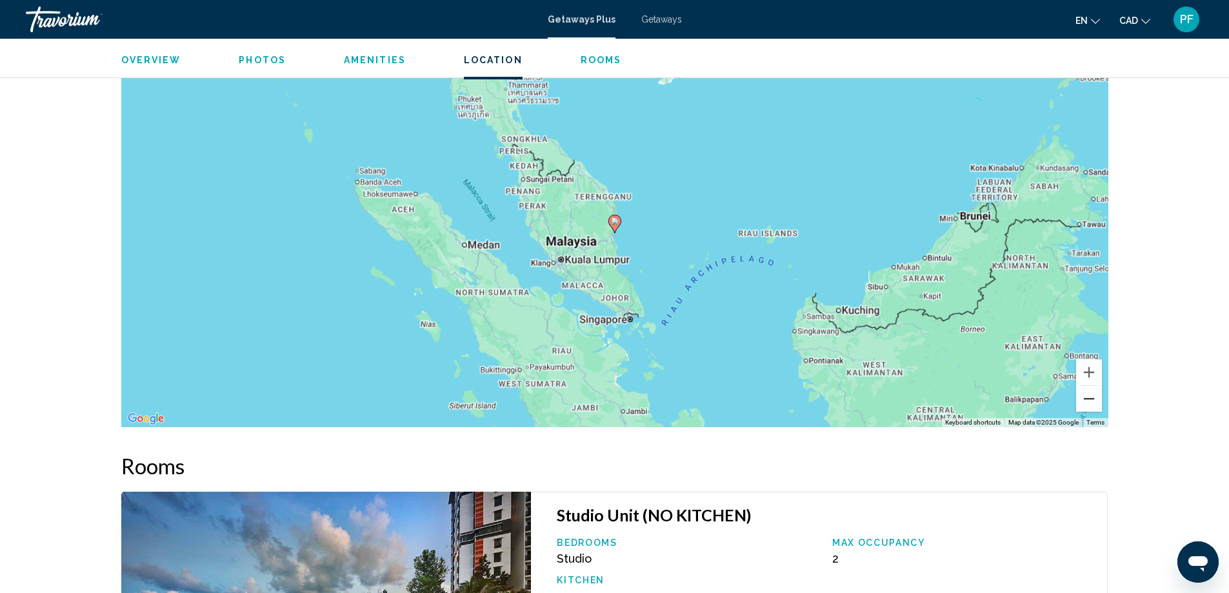
click at [1094, 392] on button "Zoom out" at bounding box center [1089, 399] width 26 height 26
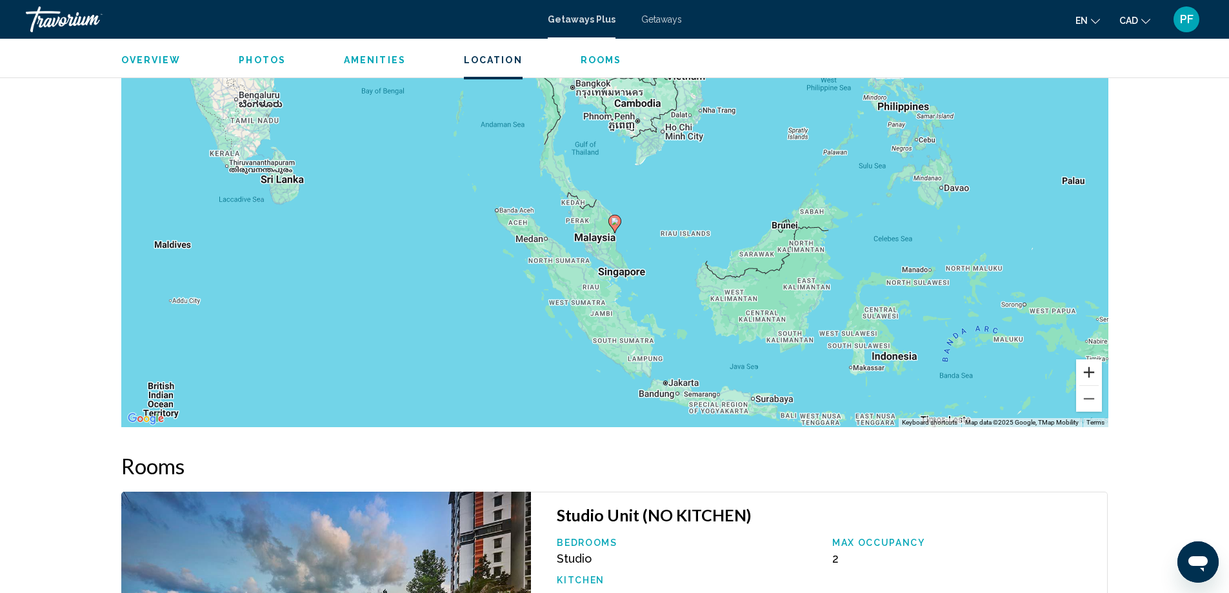
click at [1088, 368] on button "Zoom in" at bounding box center [1089, 372] width 26 height 26
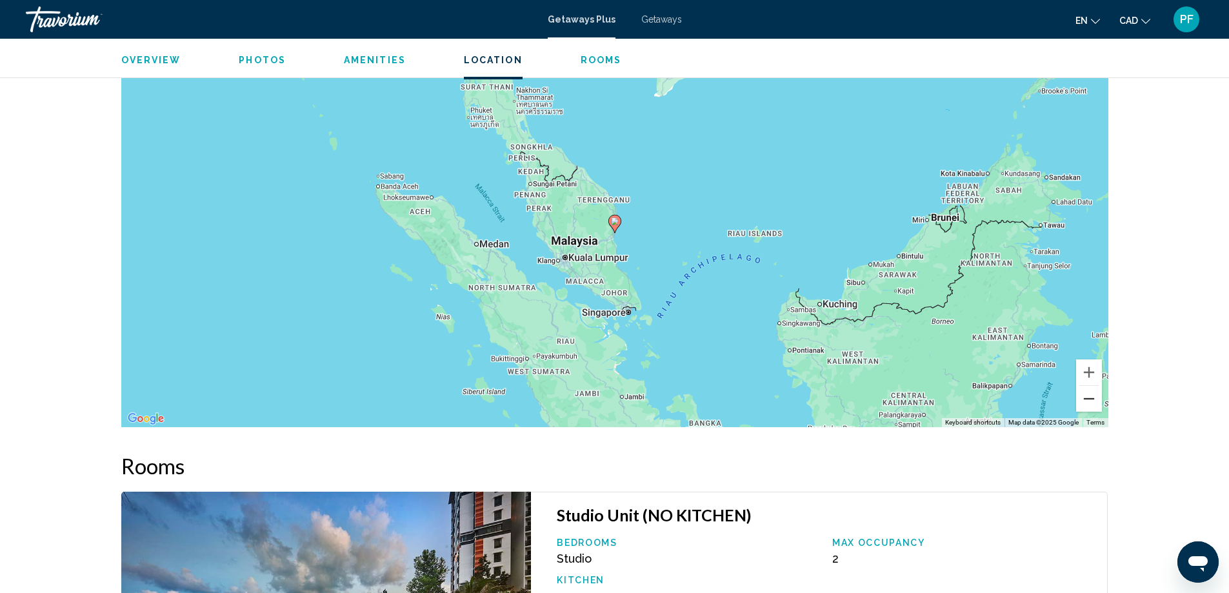
click at [1090, 395] on button "Zoom out" at bounding box center [1089, 399] width 26 height 26
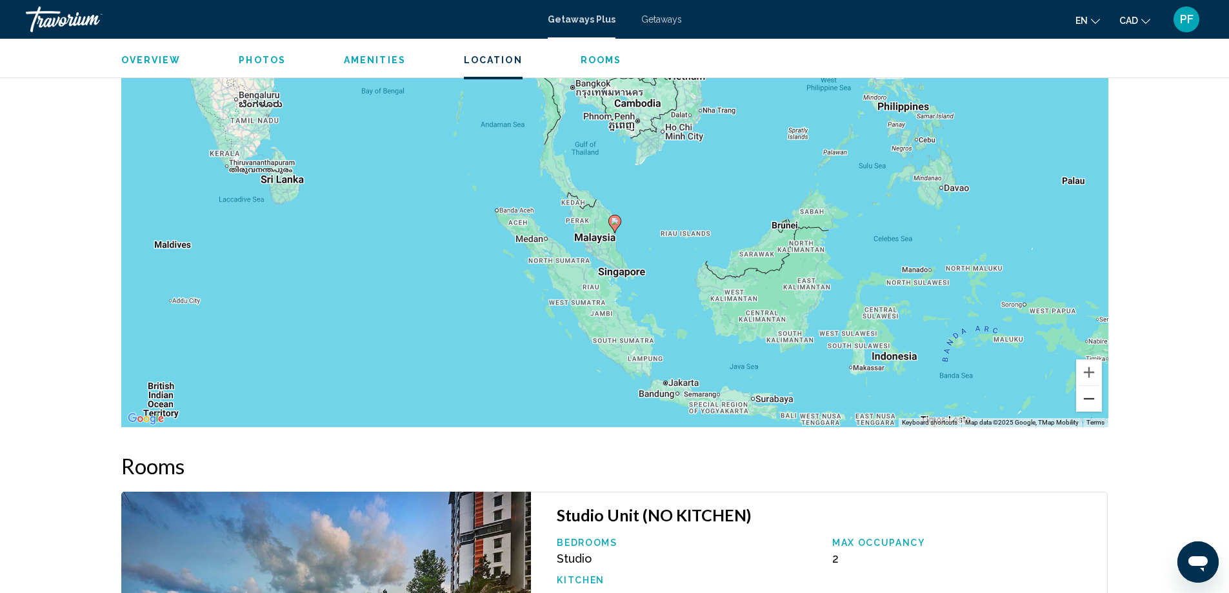
click at [1090, 395] on button "Zoom out" at bounding box center [1089, 399] width 26 height 26
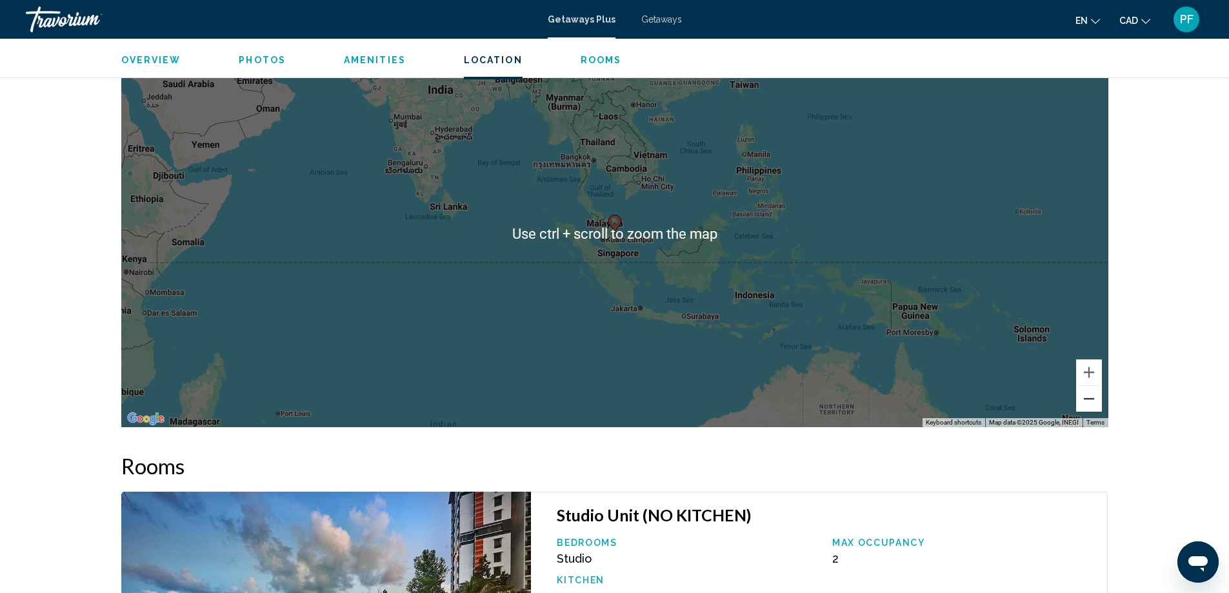
scroll to position [1290, 0]
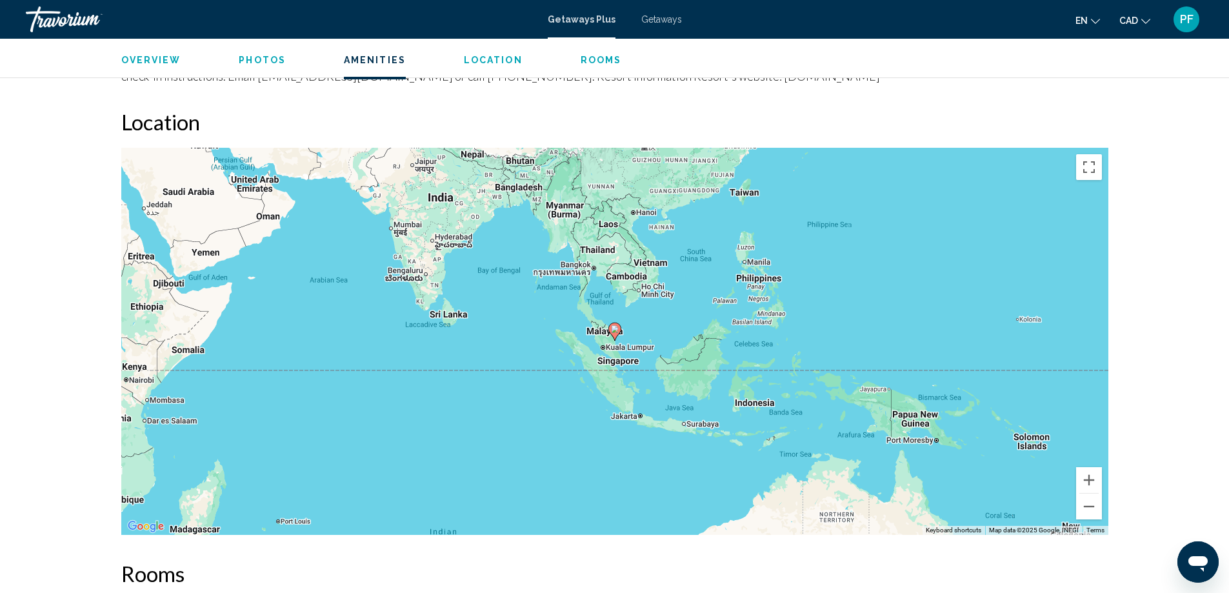
click at [798, 348] on div "To activate drag with keyboard, press Alt + Enter. Once in keyboard drag state,…" at bounding box center [614, 341] width 987 height 387
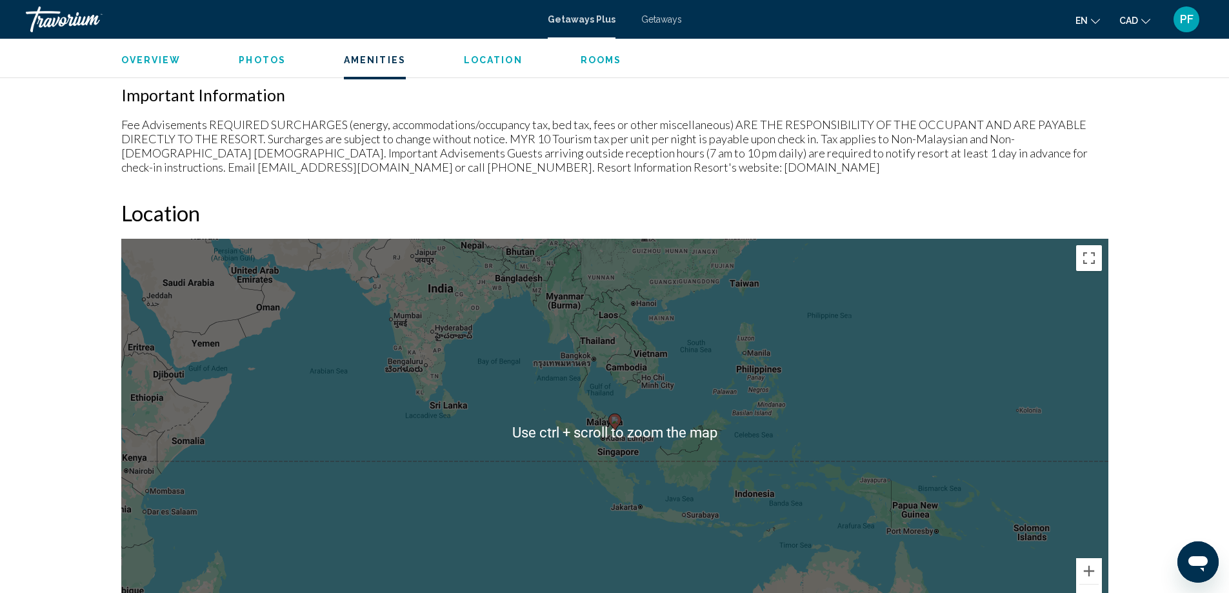
scroll to position [1183, 0]
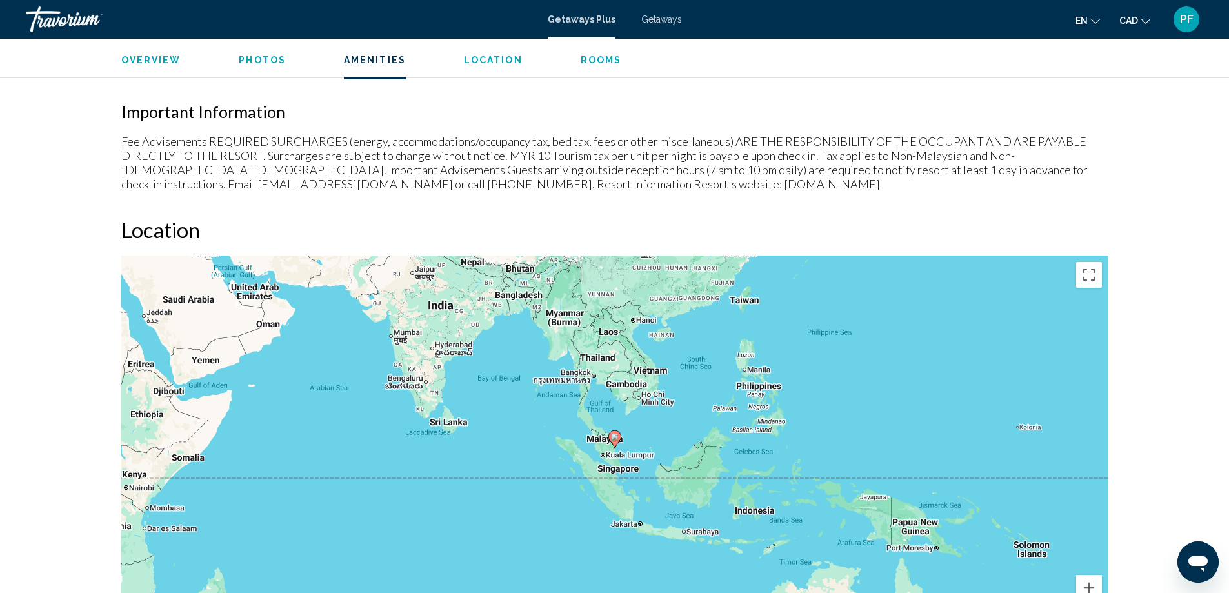
click at [916, 352] on div "To activate drag with keyboard, press Alt + Enter. Once in keyboard drag state,…" at bounding box center [614, 448] width 987 height 387
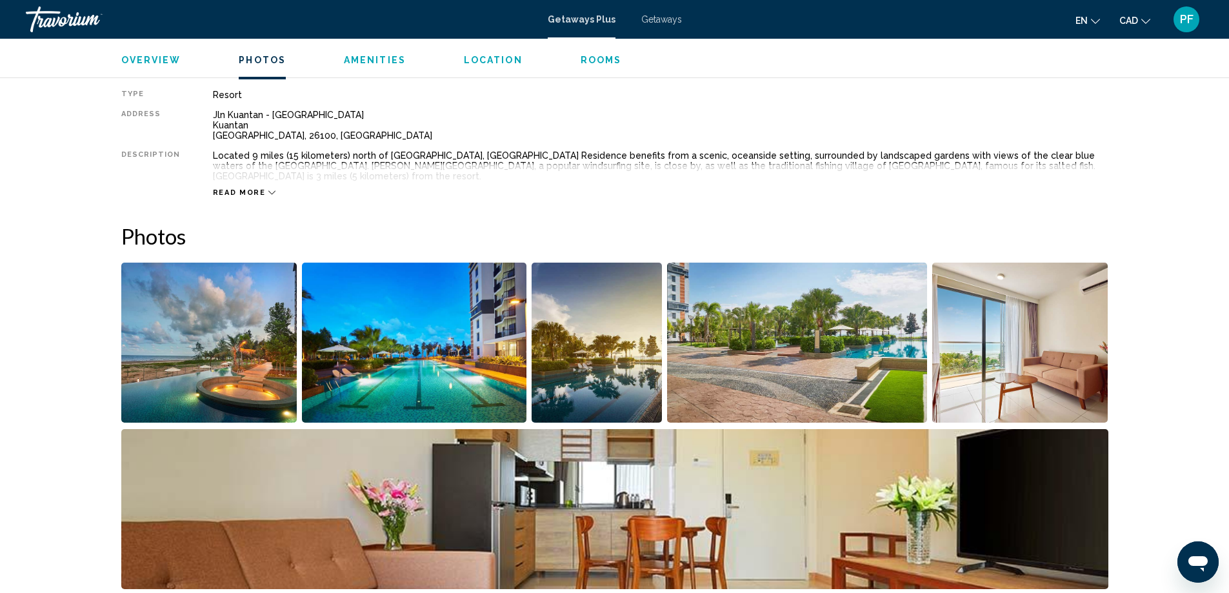
scroll to position [430, 0]
